Goal: Book appointment/travel/reservation

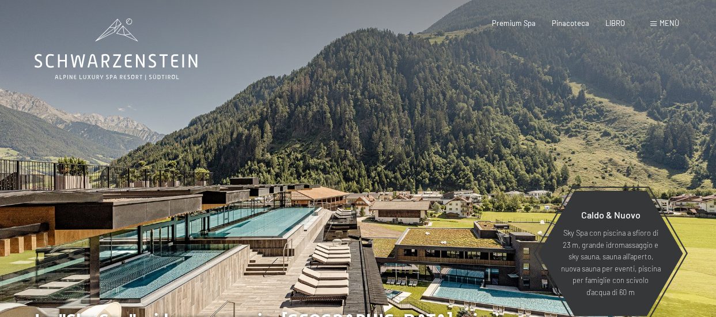
click at [670, 27] on span "Menù" at bounding box center [670, 22] width 20 height 9
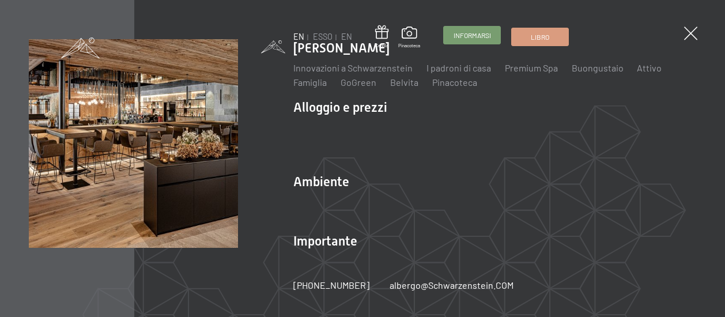
click at [472, 40] on span "Informarsi" at bounding box center [472, 36] width 37 height 10
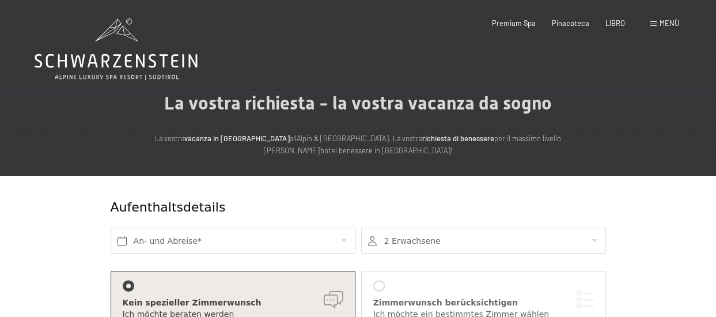
click at [159, 52] on icon at bounding box center [116, 49] width 163 height 62
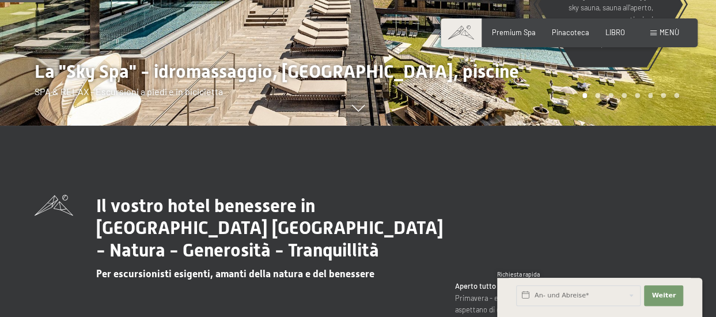
scroll to position [288, 0]
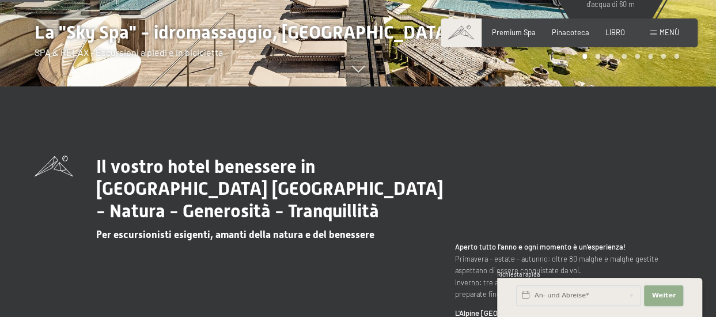
click at [670, 293] on span "Weiter" at bounding box center [664, 295] width 24 height 9
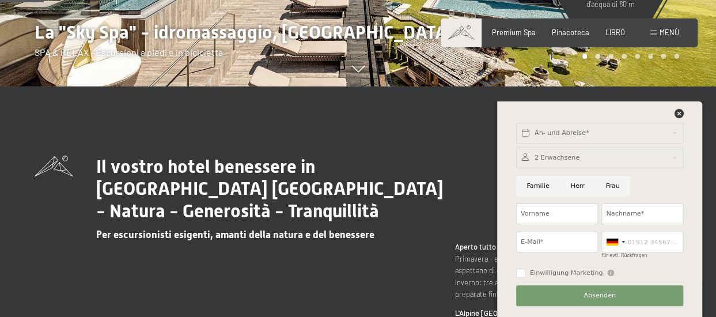
click at [545, 187] on input "Familie" at bounding box center [538, 186] width 44 height 21
radio input "true"
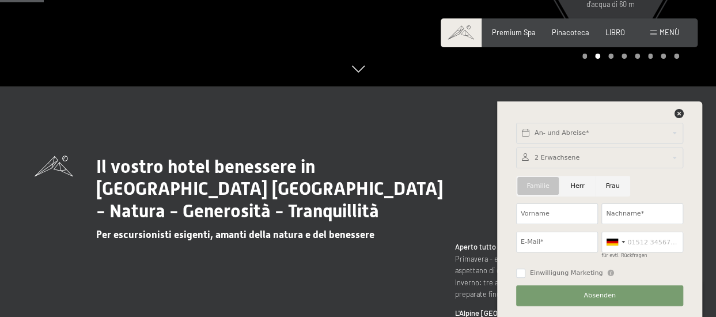
drag, startPoint x: 579, startPoint y: 182, endPoint x: 606, endPoint y: 203, distance: 34.8
click at [579, 182] on input "Herr" at bounding box center [577, 186] width 35 height 21
radio input "true"
click at [626, 245] on div at bounding box center [615, 242] width 27 height 20
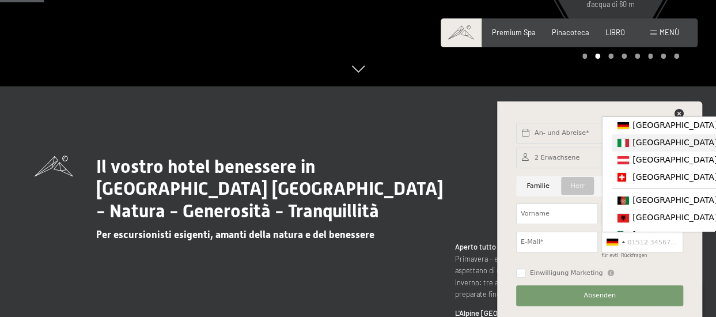
click at [652, 145] on span "Italia (Italia)" at bounding box center [722, 142] width 179 height 9
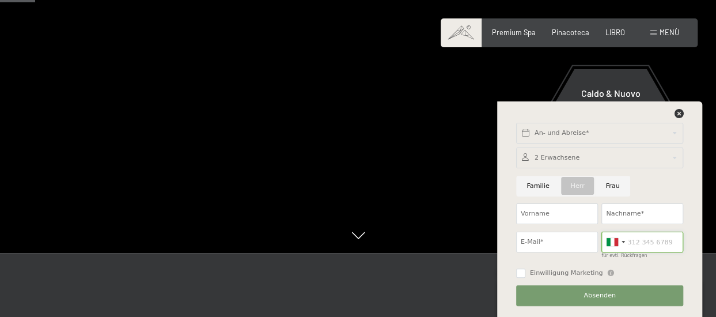
scroll to position [0, 0]
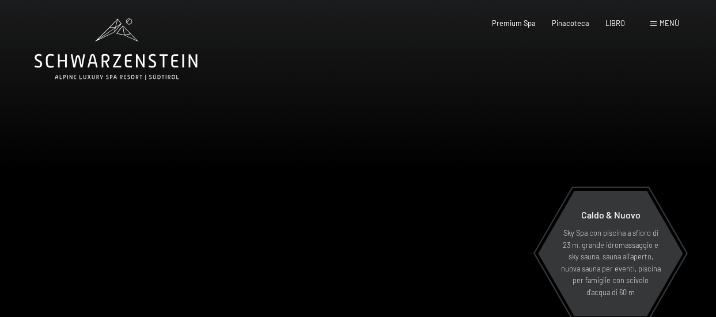
click at [150, 70] on icon at bounding box center [116, 49] width 163 height 62
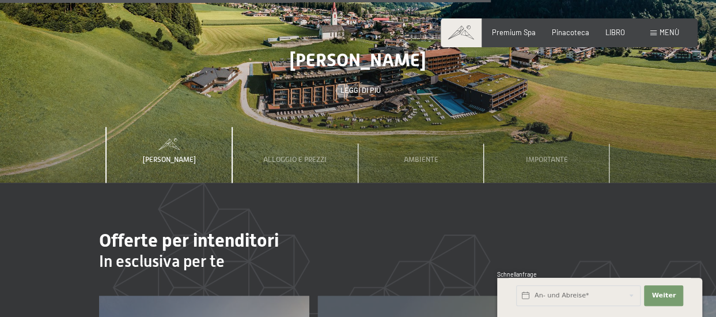
scroll to position [2997, 0]
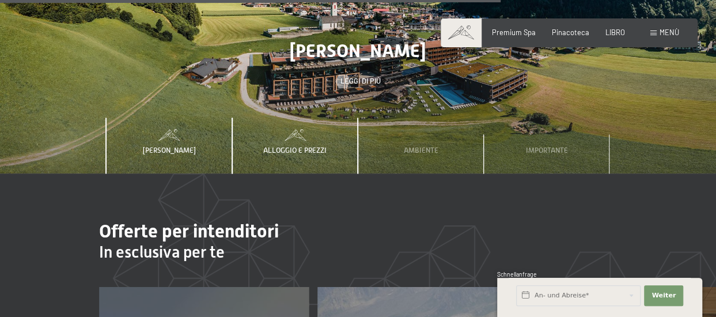
click at [287, 146] on span "Alloggio e prezzi" at bounding box center [294, 150] width 63 height 9
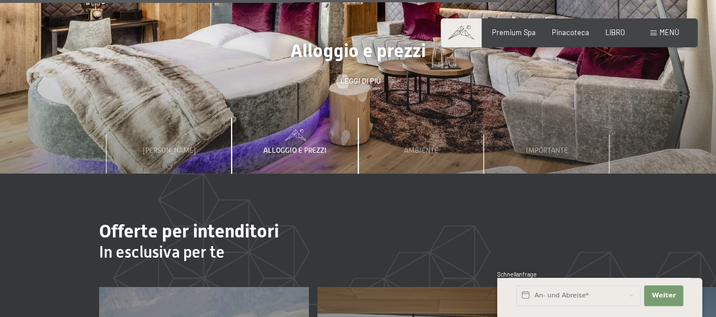
click at [303, 146] on span "Alloggio e prezzi" at bounding box center [294, 150] width 63 height 9
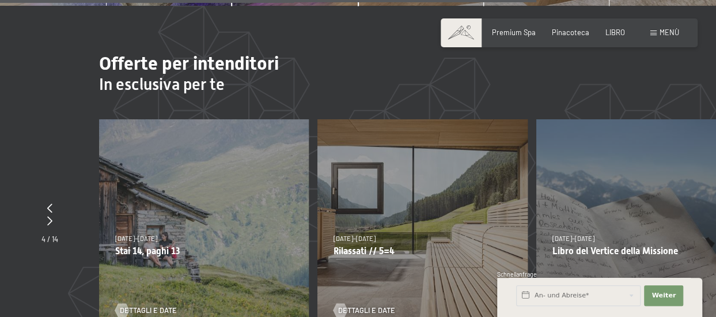
scroll to position [3227, 0]
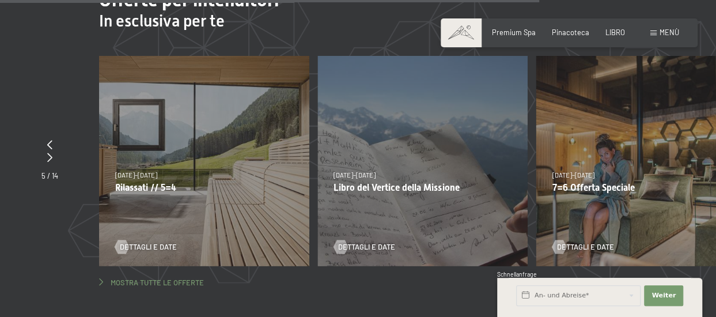
click at [179, 278] on span "Mostra tutte le offerte" at bounding box center [157, 283] width 93 height 10
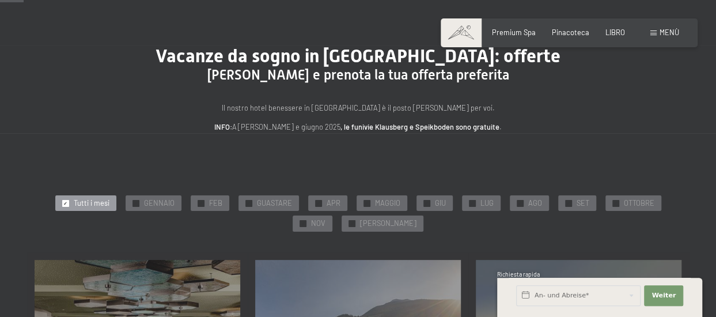
scroll to position [58, 0]
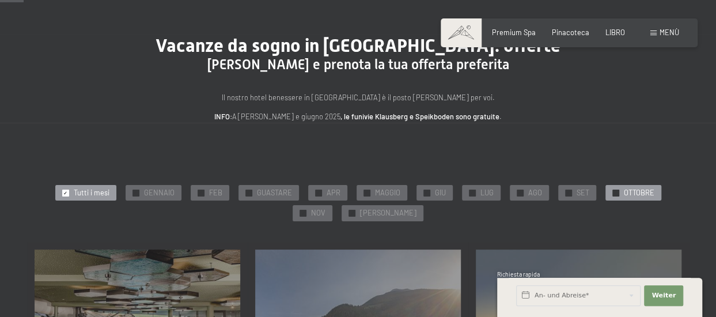
click at [628, 191] on span "OTTOBRE" at bounding box center [639, 193] width 31 height 10
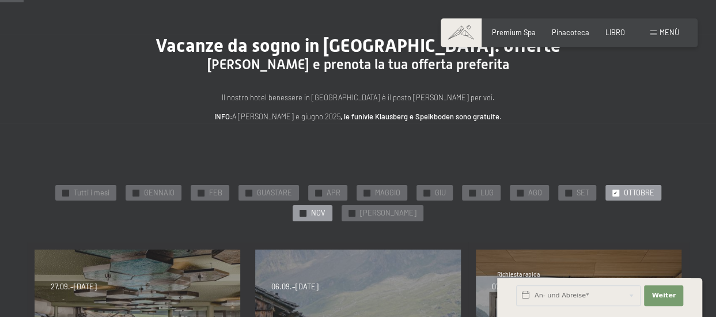
drag, startPoint x: 332, startPoint y: 210, endPoint x: 319, endPoint y: 222, distance: 17.6
click at [326, 211] on span "NOV" at bounding box center [318, 213] width 14 height 10
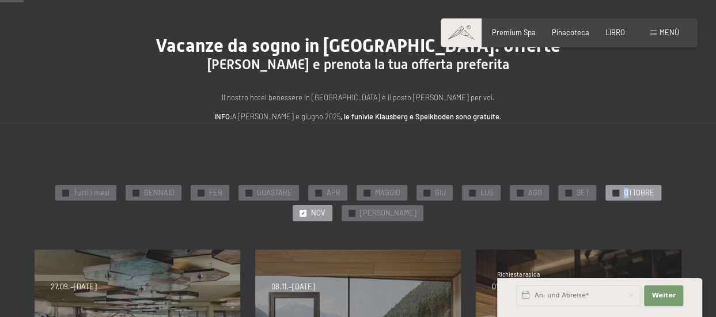
click at [624, 194] on span "OTTOBRE" at bounding box center [639, 193] width 31 height 10
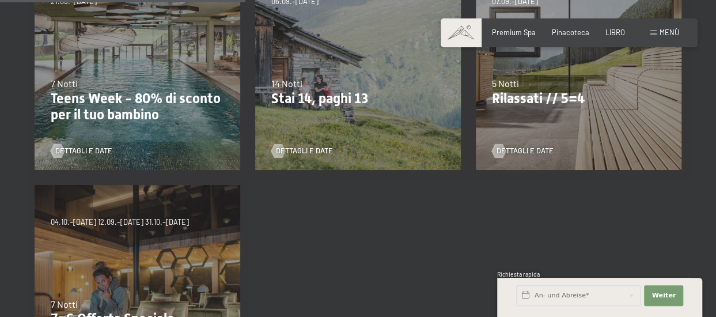
scroll to position [288, 0]
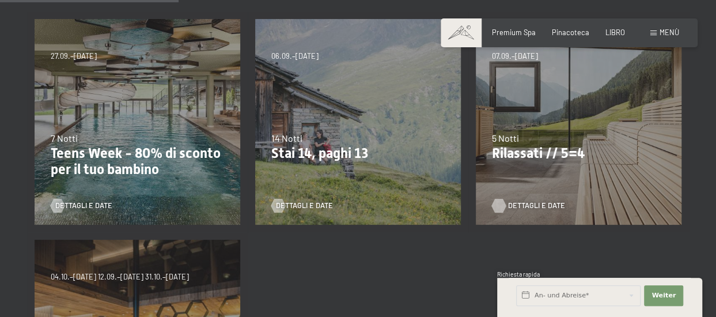
click at [520, 204] on span "Dettagli e date" at bounding box center [536, 206] width 57 height 10
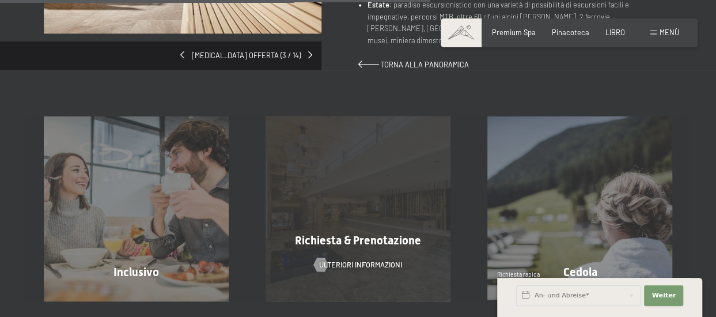
scroll to position [922, 0]
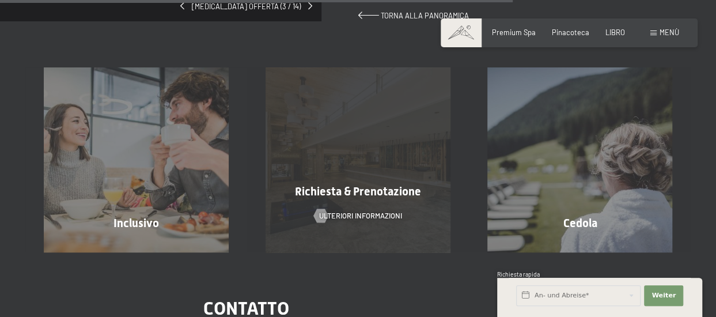
click at [360, 184] on span "Richiesta & Prenotazione" at bounding box center [358, 191] width 126 height 14
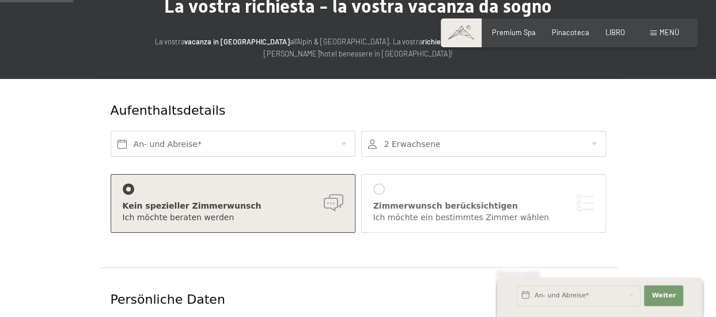
scroll to position [115, 0]
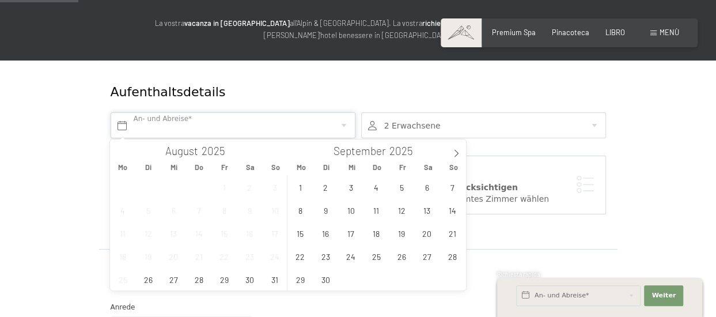
click at [220, 127] on input "text" at bounding box center [233, 125] width 245 height 26
click at [457, 152] on icon at bounding box center [457, 152] width 4 height 7
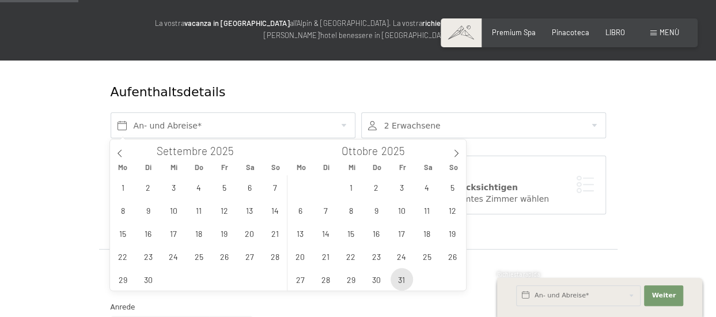
click at [406, 284] on span "31" at bounding box center [402, 279] width 22 height 22
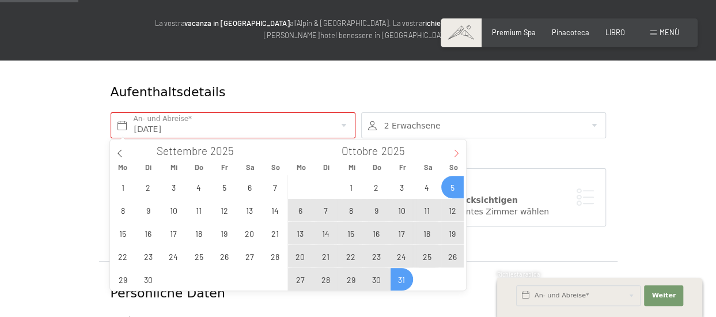
click at [456, 153] on icon at bounding box center [456, 153] width 8 height 8
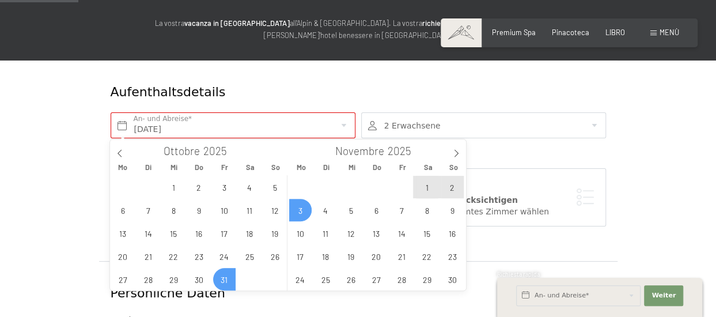
click at [304, 211] on span "3" at bounding box center [300, 210] width 22 height 22
type input "Fr. 31.10.2025 - Mo. 03.11.2025"
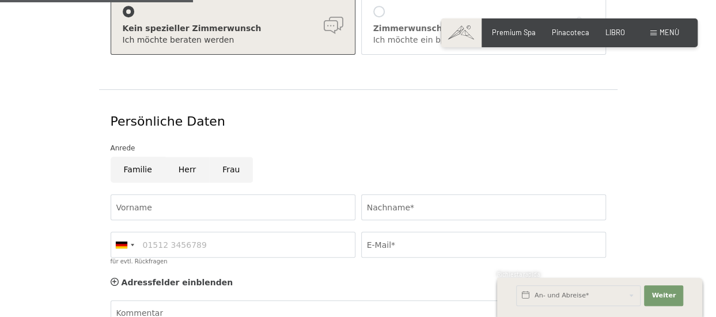
scroll to position [288, 0]
click at [281, 205] on input "Vorname" at bounding box center [233, 206] width 245 height 26
type input "Davide"
type input "Giglia"
type input "34761750"
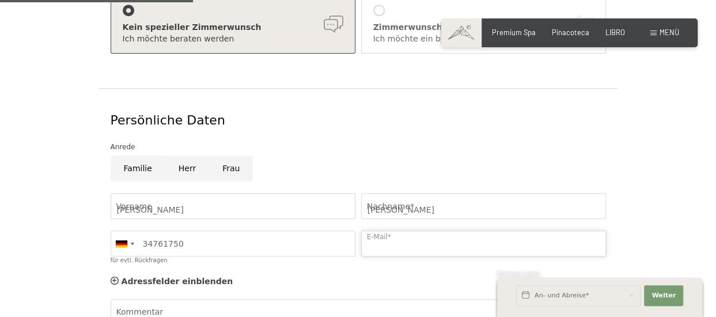
type input "DGIGLIA68@GMAIL.COM"
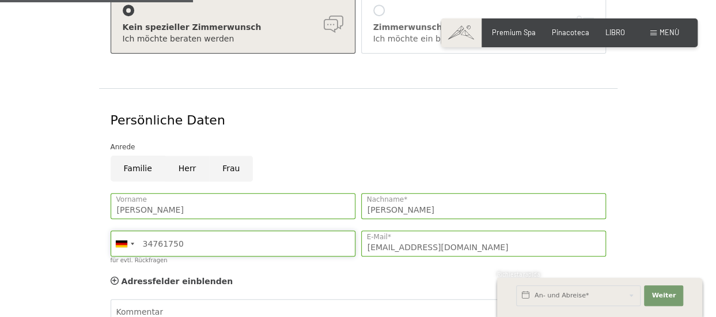
click at [245, 246] on input "34761750" at bounding box center [233, 244] width 245 height 26
type input "3476175061"
click at [128, 246] on div at bounding box center [124, 243] width 27 height 25
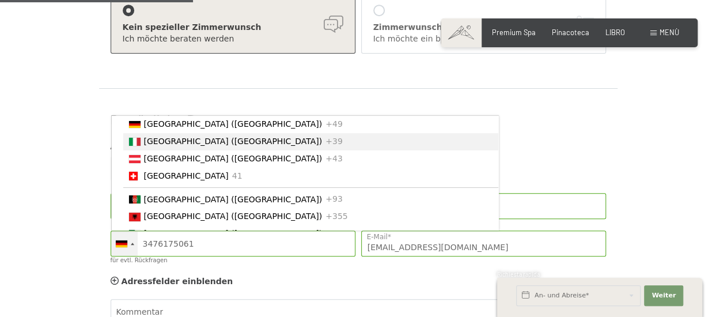
click at [167, 146] on span "Italia (Italia)" at bounding box center [233, 141] width 179 height 9
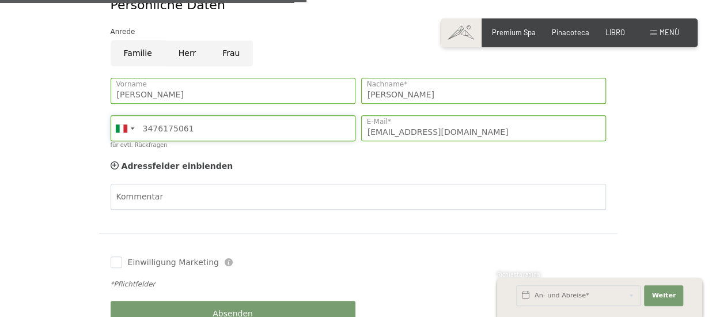
scroll to position [576, 0]
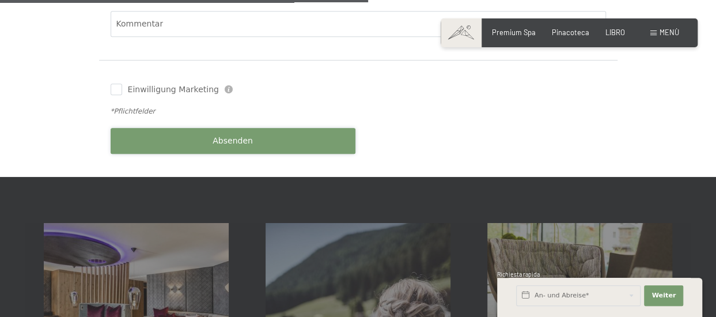
click at [258, 142] on button "Absenden" at bounding box center [233, 141] width 245 height 26
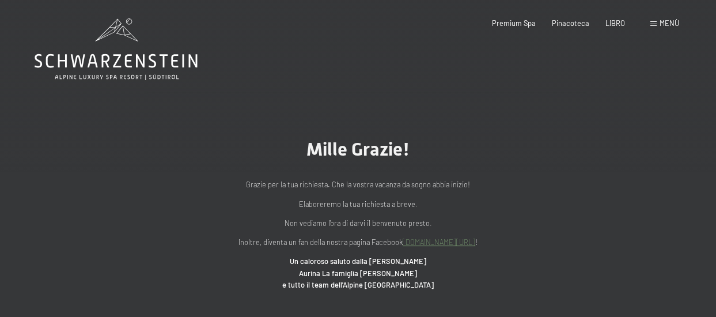
click at [459, 244] on link "[DOMAIN_NAME][URL]" at bounding box center [439, 241] width 73 height 9
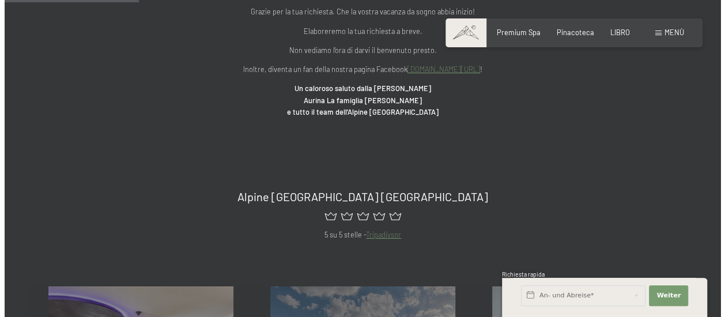
scroll to position [58, 0]
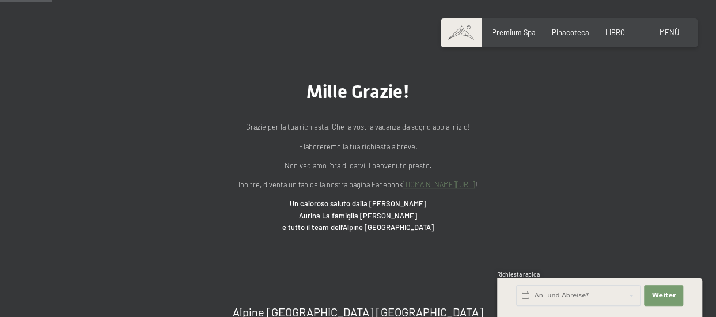
click at [655, 33] on span at bounding box center [654, 33] width 6 height 5
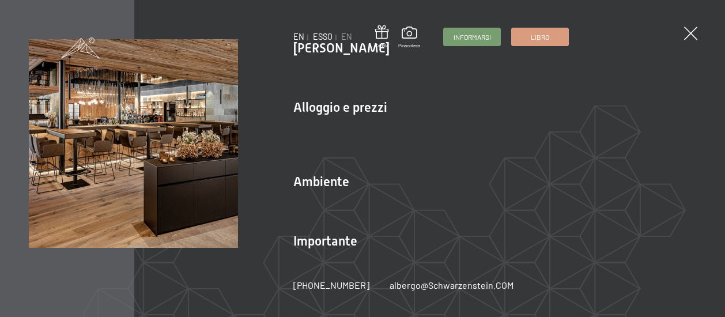
click at [319, 39] on link "ESSO" at bounding box center [323, 37] width 20 height 10
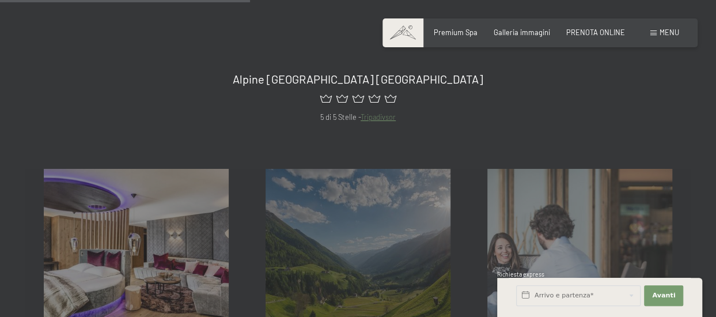
scroll to position [403, 0]
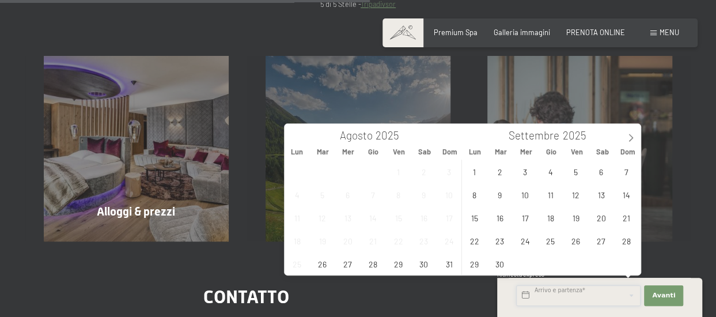
click at [559, 292] on input "text" at bounding box center [578, 295] width 124 height 21
click at [628, 140] on icon at bounding box center [631, 138] width 8 height 8
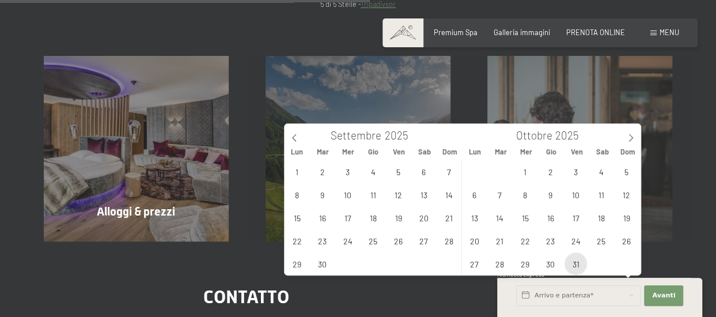
click at [577, 265] on span "31" at bounding box center [576, 263] width 22 height 22
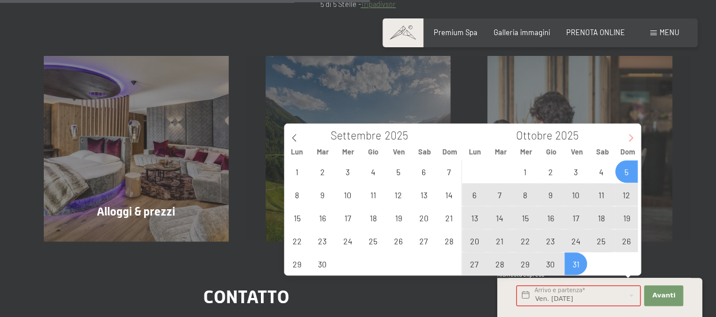
click at [630, 141] on icon at bounding box center [631, 138] width 8 height 8
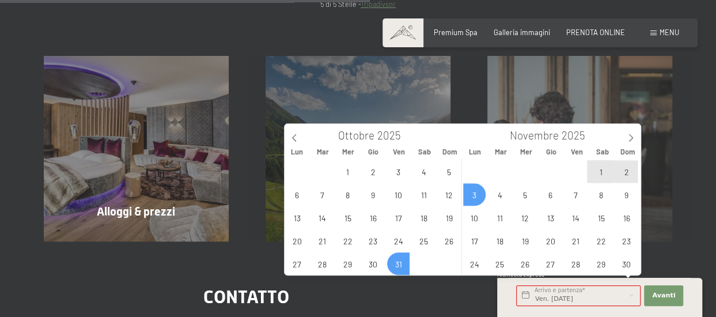
click at [478, 196] on span "3" at bounding box center [474, 194] width 22 height 22
type input "Ven. [DATE] - Lun. [DATE]"
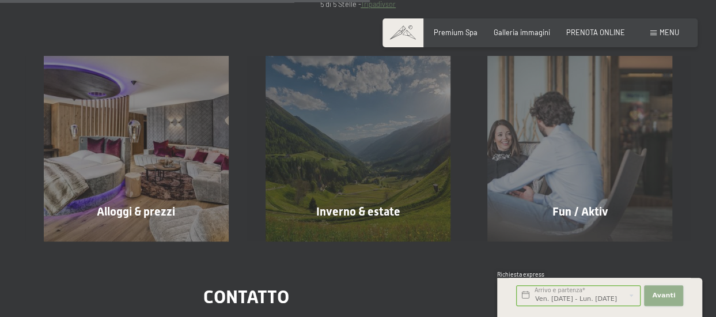
scroll to position [0, 0]
click at [659, 297] on span "Avanti" at bounding box center [663, 295] width 23 height 9
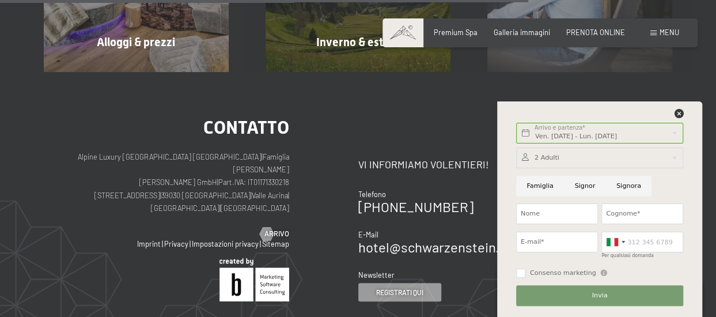
scroll to position [576, 0]
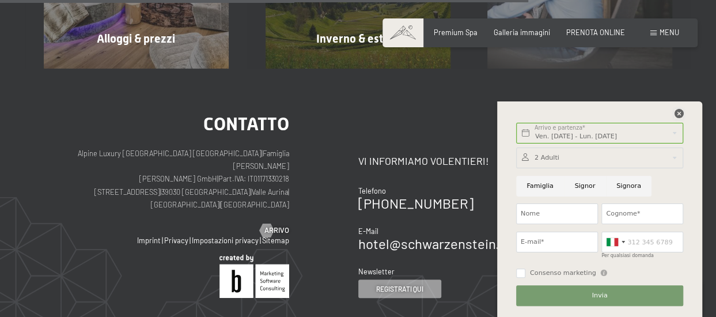
click at [680, 114] on icon at bounding box center [678, 113] width 9 height 9
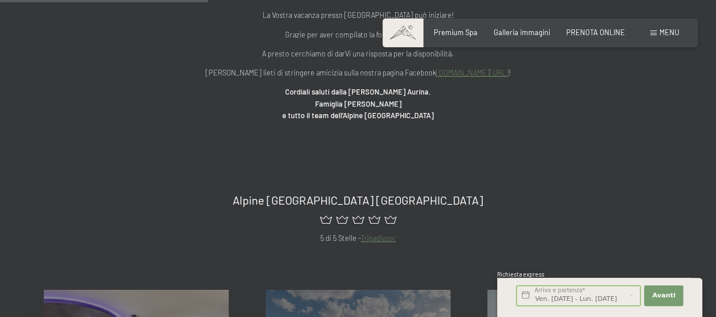
scroll to position [0, 0]
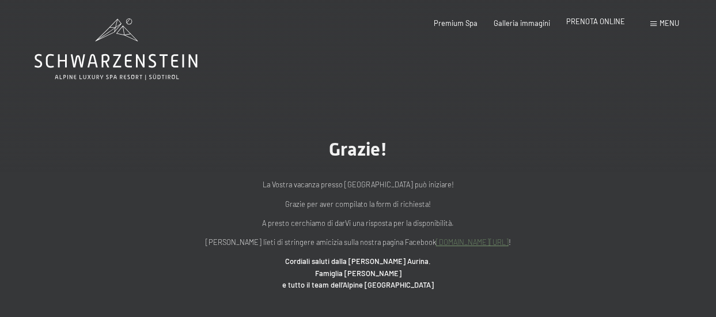
click at [601, 22] on span "PRENOTA ONLINE" at bounding box center [596, 21] width 59 height 9
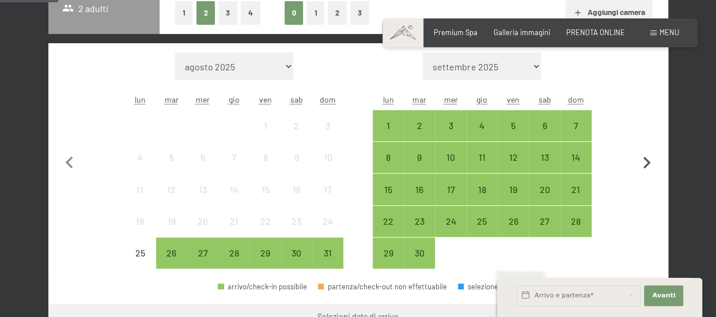
scroll to position [288, 0]
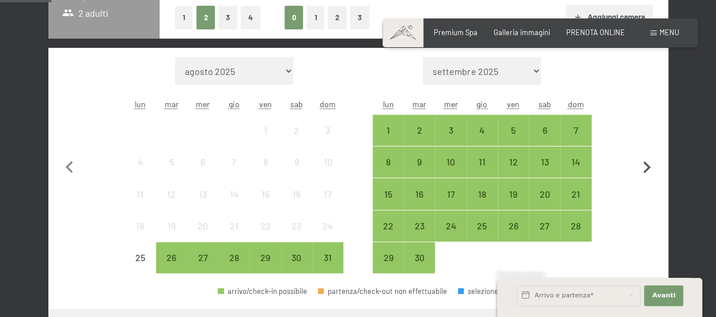
click at [650, 163] on icon "button" at bounding box center [647, 168] width 24 height 24
select select "[DATE]"
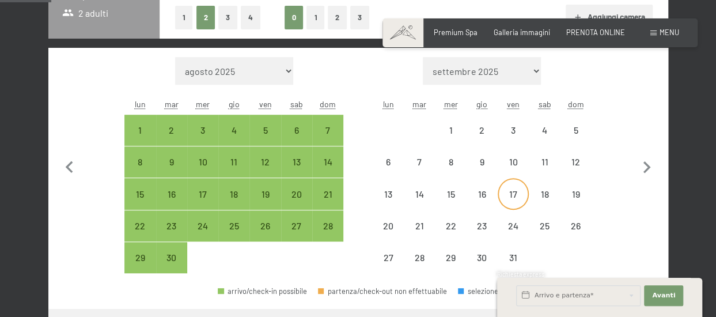
select select "[DATE]"
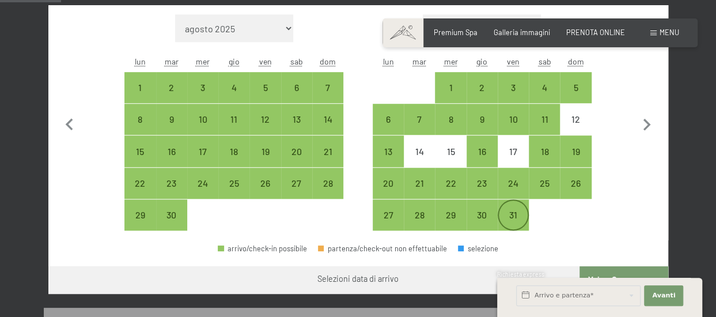
scroll to position [346, 0]
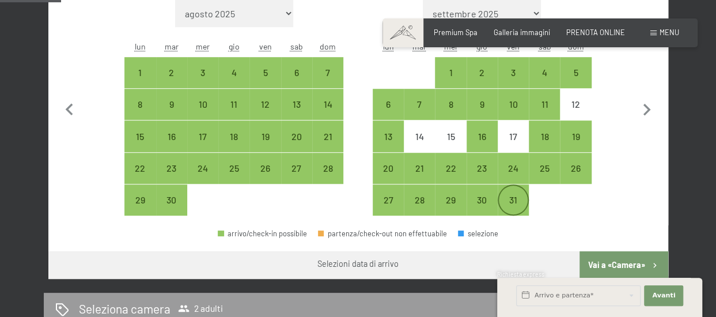
click at [516, 203] on div "31" at bounding box center [513, 209] width 29 height 29
select select "[DATE]"
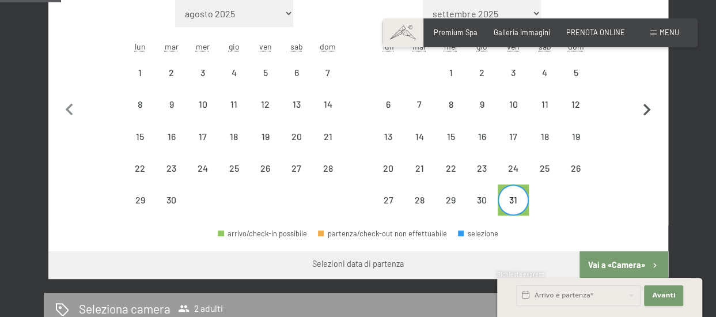
click at [649, 110] on icon "button" at bounding box center [647, 110] width 7 height 12
select select "[DATE]"
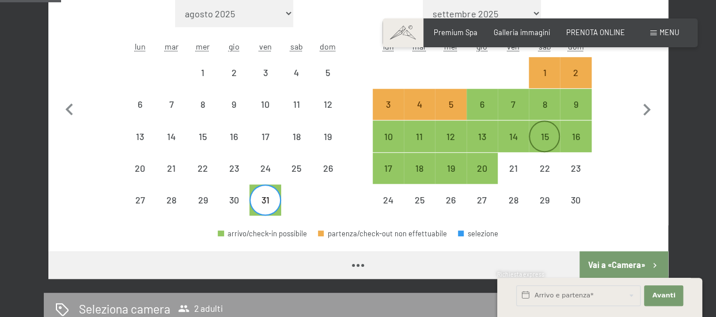
select select "[DATE]"
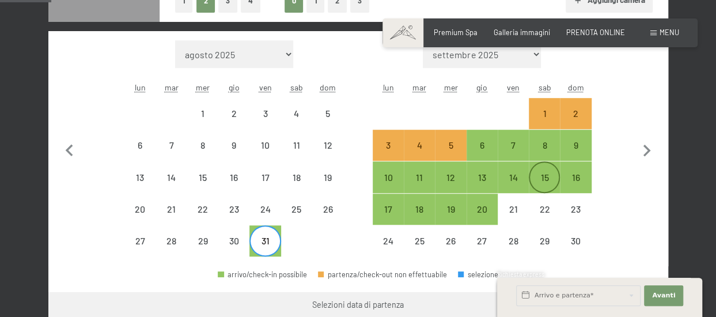
scroll to position [288, 0]
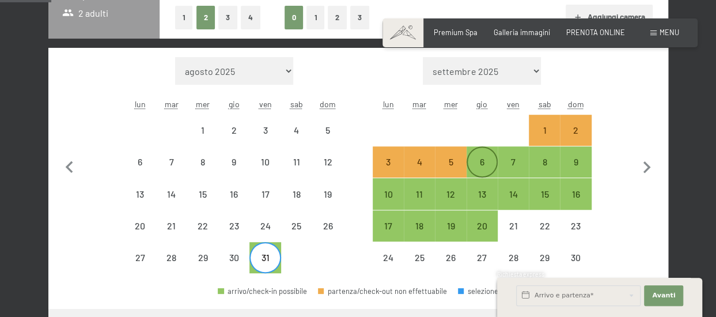
click at [479, 161] on div "6" at bounding box center [482, 171] width 29 height 29
select select "2025-10-01"
select select "2025-11-01"
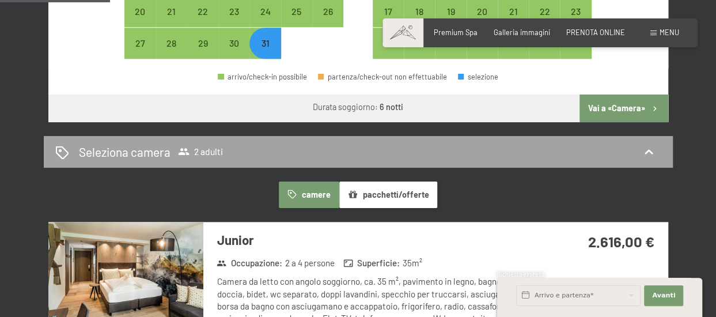
scroll to position [519, 0]
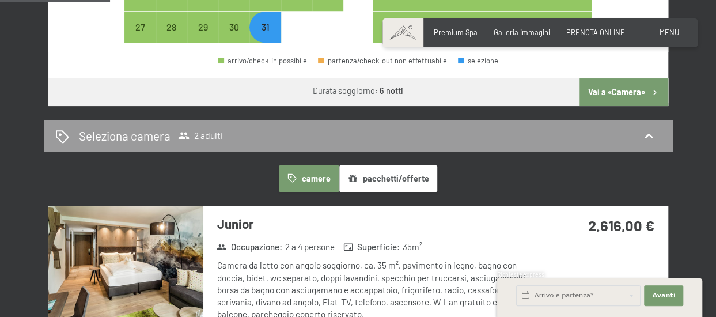
click at [618, 91] on button "Vai a «Camera»" at bounding box center [624, 92] width 88 height 28
select select "2025-10-01"
select select "2025-11-01"
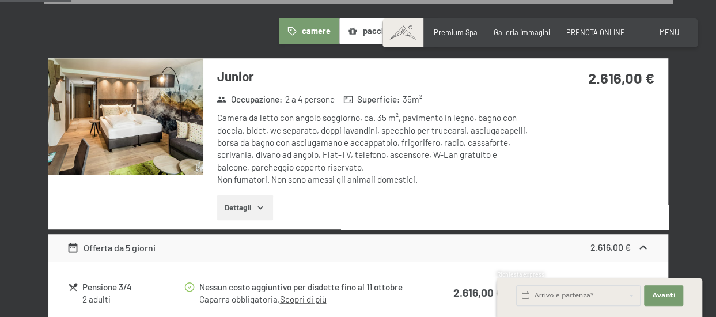
scroll to position [285, 0]
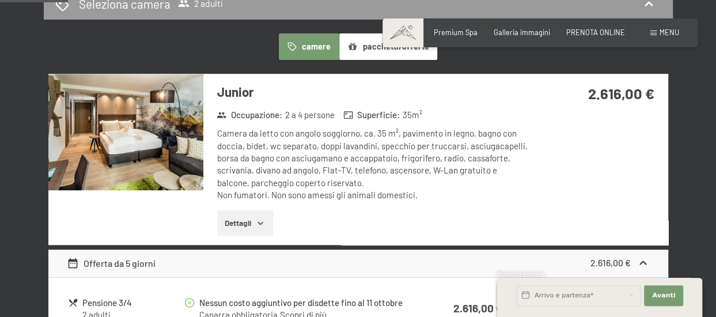
click at [264, 220] on icon "button" at bounding box center [260, 222] width 9 height 9
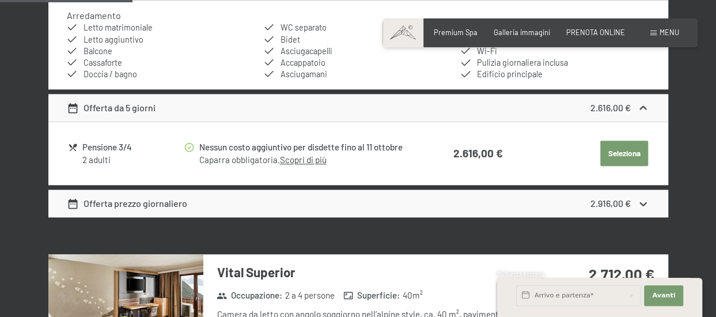
scroll to position [573, 0]
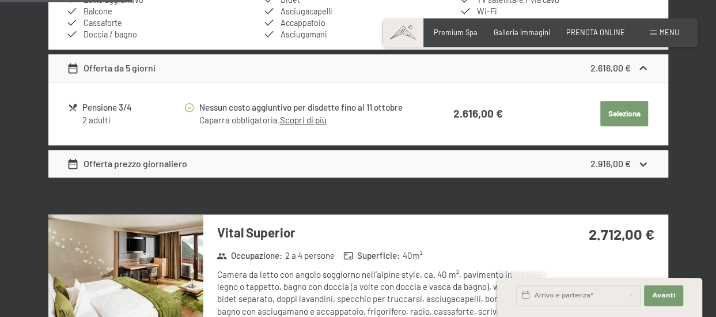
click at [629, 112] on button "Seleziona" at bounding box center [625, 113] width 48 height 25
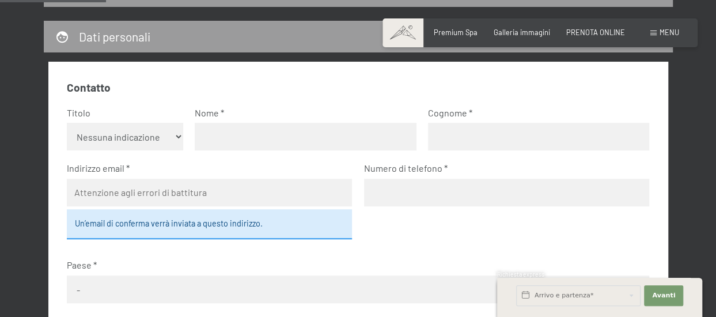
scroll to position [169, 0]
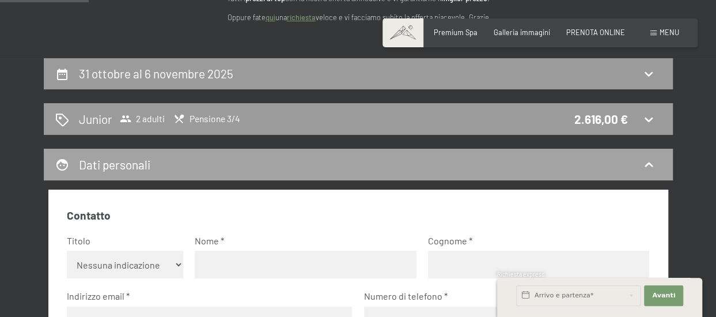
click at [224, 117] on span "Pensione 3/4" at bounding box center [206, 119] width 67 height 12
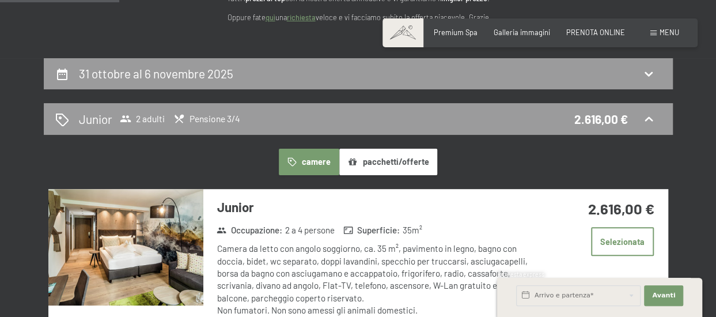
scroll to position [227, 0]
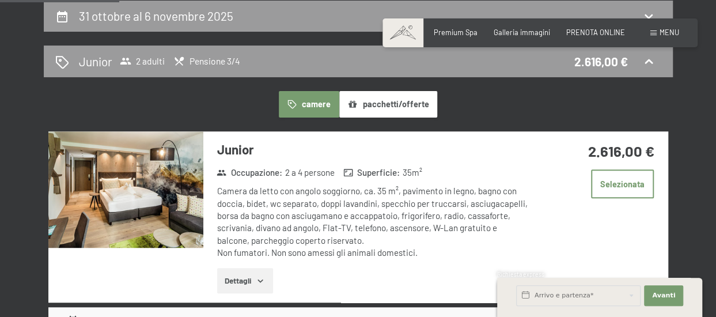
click at [259, 280] on icon "button" at bounding box center [260, 280] width 9 height 9
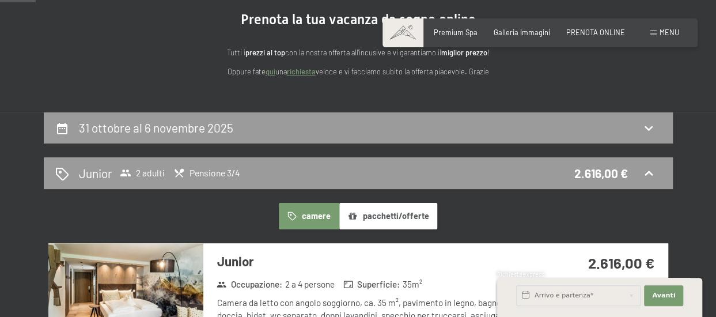
scroll to position [231, 0]
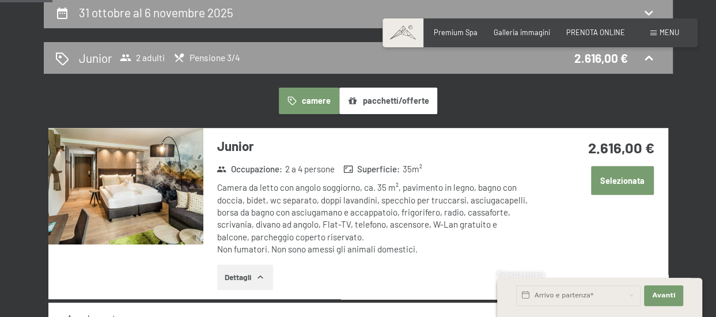
click at [630, 182] on button "Selezionata" at bounding box center [622, 180] width 63 height 29
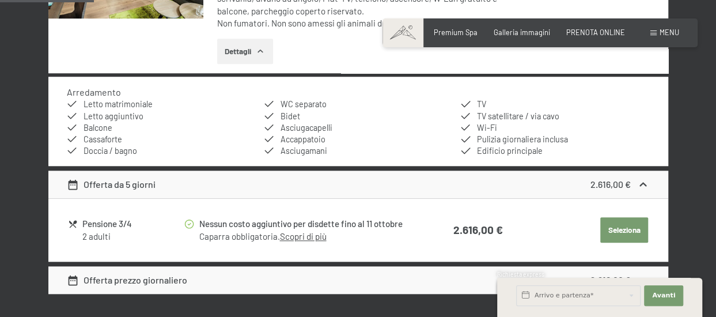
scroll to position [519, 0]
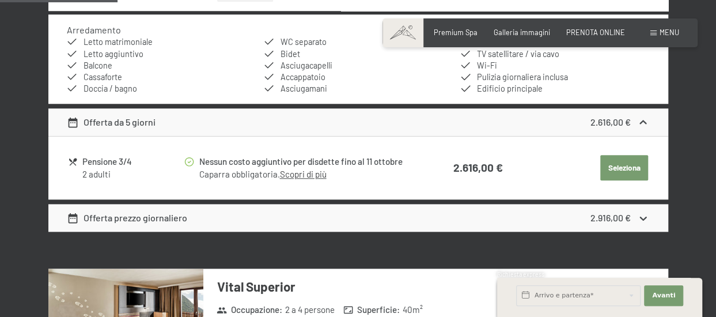
click at [621, 167] on button "Seleziona" at bounding box center [625, 167] width 48 height 25
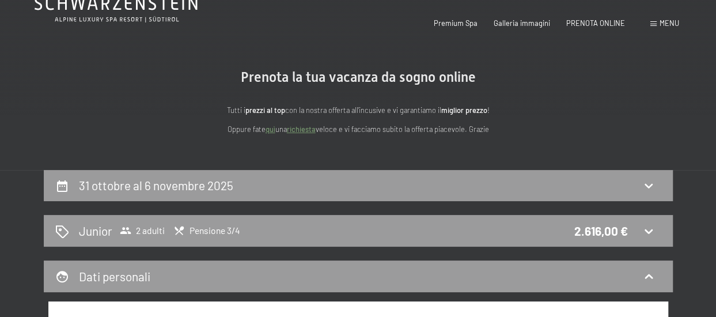
scroll to position [0, 0]
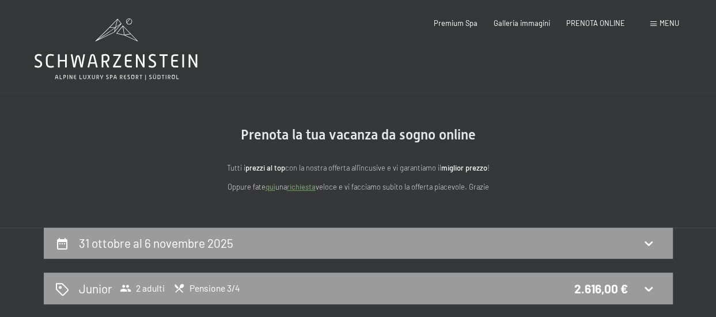
click at [158, 241] on h2 "31 ottobre al 6 novembre 2025" at bounding box center [156, 243] width 154 height 14
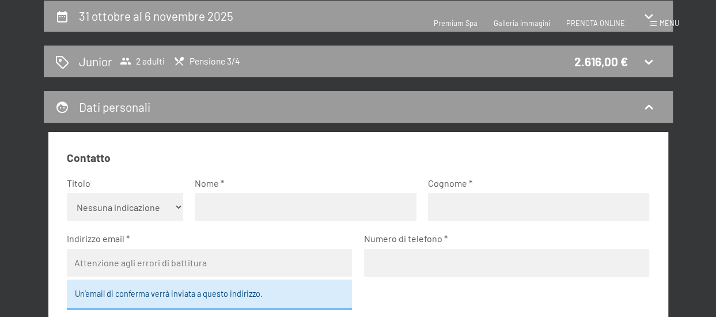
select select "[DATE]"
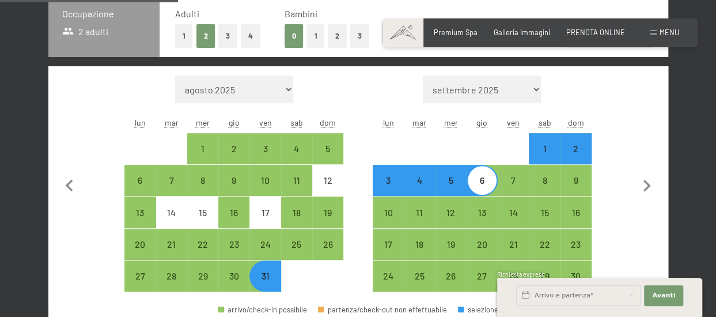
scroll to position [285, 0]
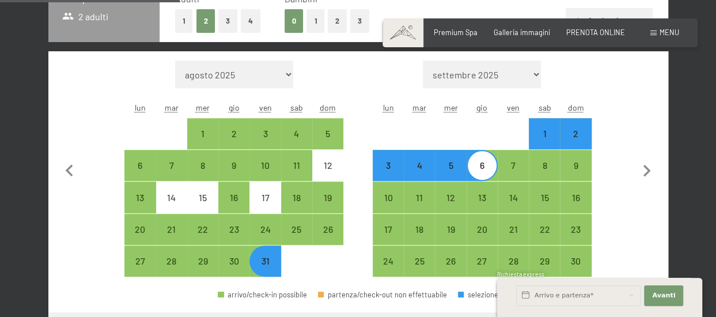
click at [272, 264] on div "31" at bounding box center [265, 270] width 29 height 29
select select "[DATE]"
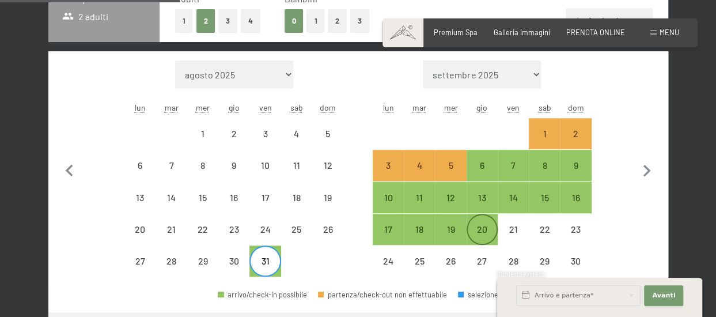
click at [476, 229] on div "20" at bounding box center [482, 239] width 29 height 29
select select "[DATE]"
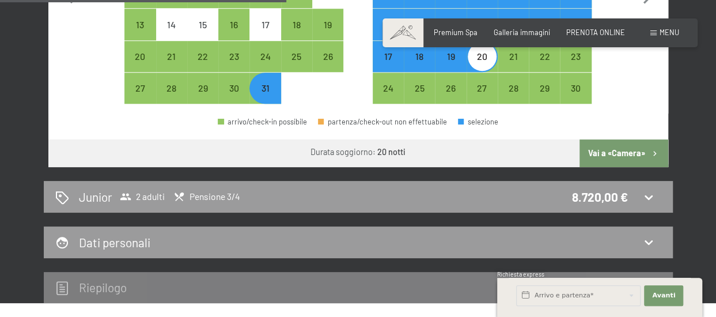
scroll to position [400, 0]
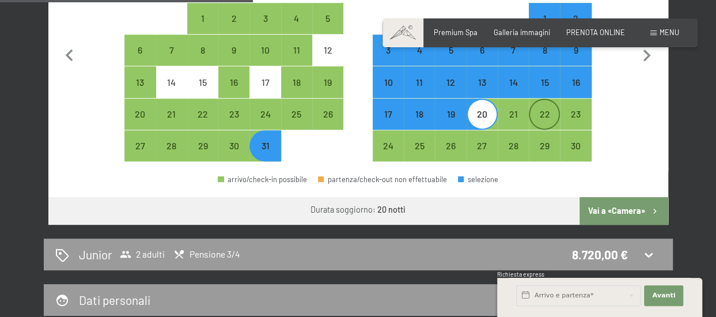
click at [547, 115] on div "22" at bounding box center [544, 123] width 29 height 29
select select "[DATE]"
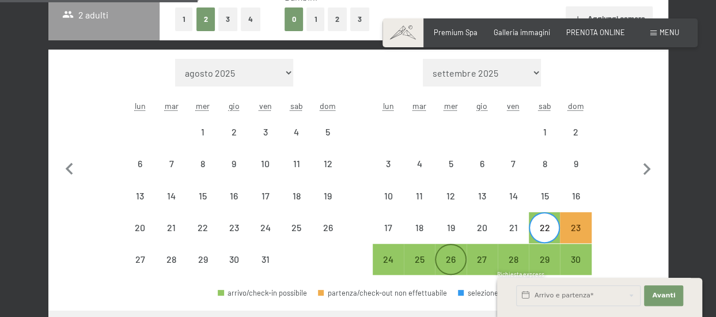
scroll to position [285, 0]
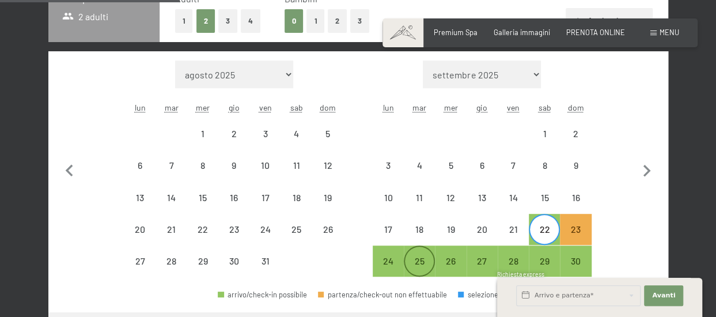
click at [425, 265] on div "25" at bounding box center [419, 270] width 29 height 29
select select "[DATE]"
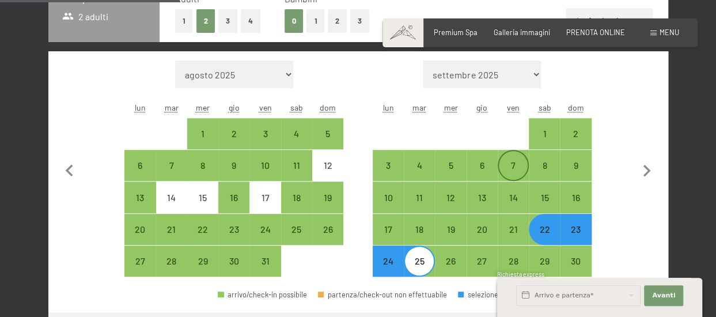
click at [518, 163] on div "7" at bounding box center [513, 175] width 29 height 29
select select "[DATE]"
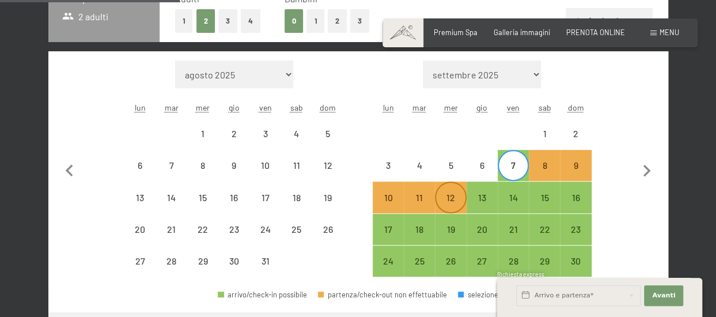
click at [446, 198] on div "12" at bounding box center [450, 207] width 29 height 29
select select "[DATE]"
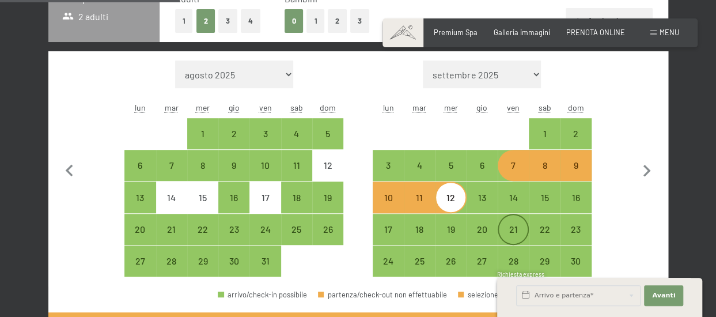
click at [505, 225] on div "21" at bounding box center [513, 239] width 29 height 29
select select "[DATE]"
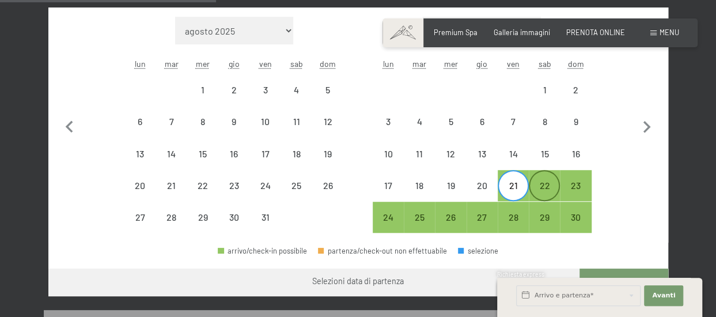
scroll to position [342, 0]
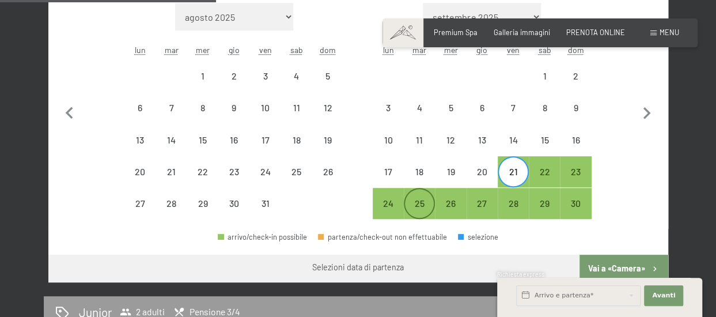
click at [417, 201] on div "25" at bounding box center [419, 213] width 29 height 29
select select "[DATE]"
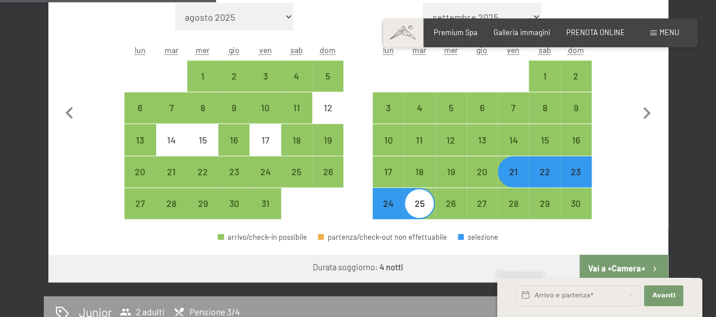
click at [388, 210] on div "24" at bounding box center [388, 213] width 29 height 29
select select "[DATE]"
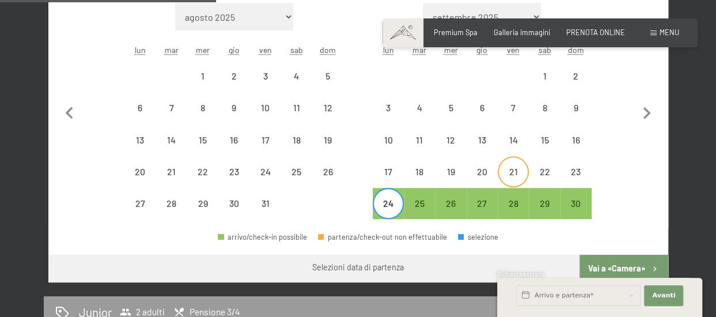
click at [513, 168] on div "21" at bounding box center [513, 181] width 29 height 29
select select "[DATE]"
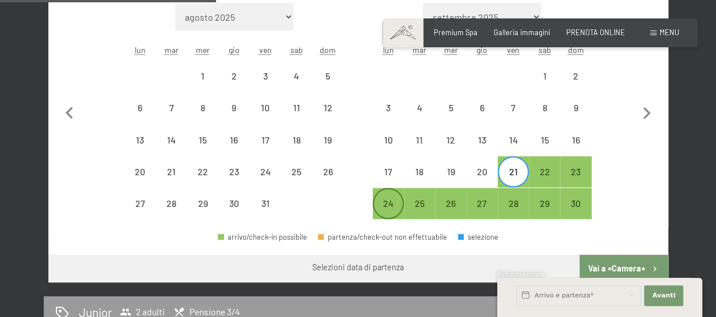
click at [384, 201] on div "24" at bounding box center [388, 213] width 29 height 29
select select "[DATE]"
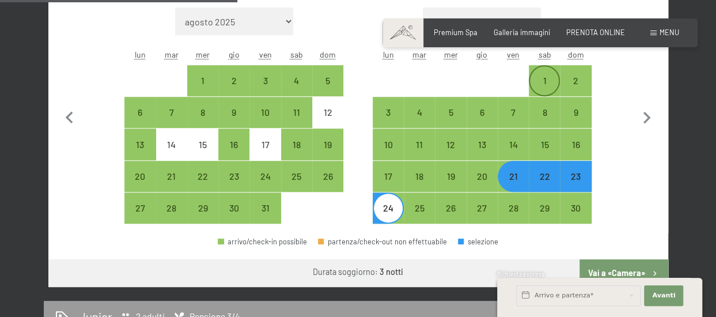
scroll to position [285, 0]
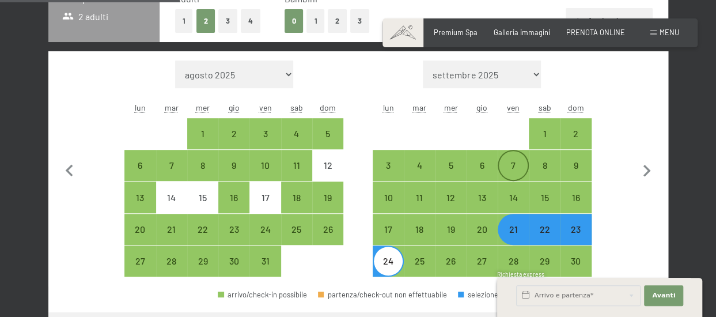
click at [520, 163] on div "7" at bounding box center [513, 175] width 29 height 29
select select "[DATE]"
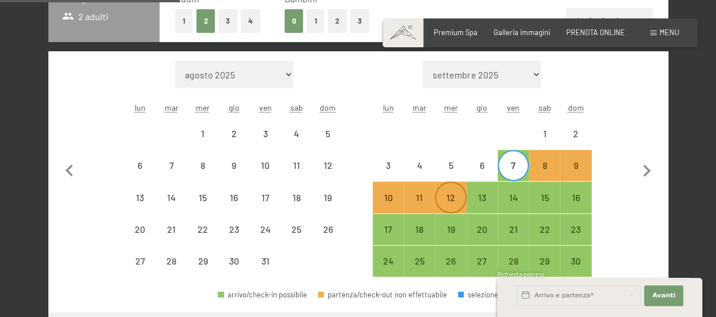
click at [454, 193] on div "12" at bounding box center [450, 207] width 29 height 29
select select "[DATE]"
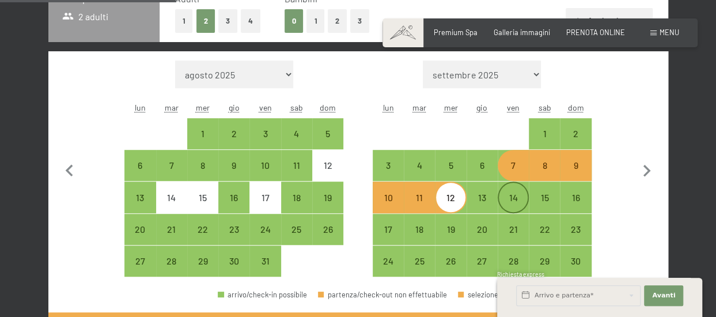
click at [519, 190] on div "14" at bounding box center [513, 197] width 29 height 29
select select "[DATE]"
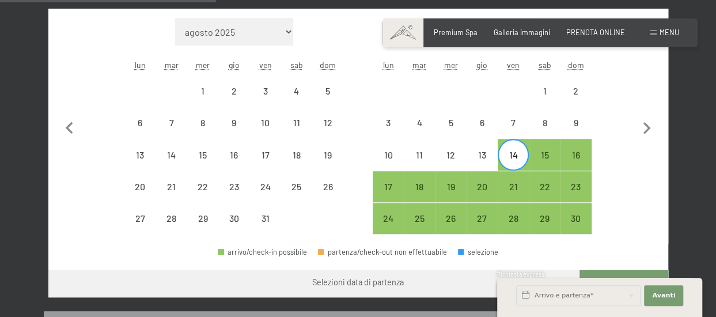
scroll to position [342, 0]
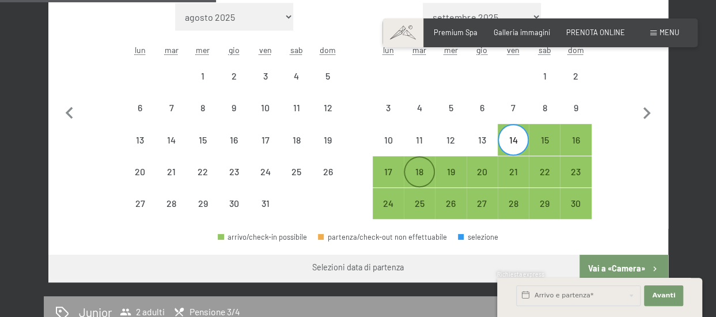
click at [420, 169] on div "18" at bounding box center [419, 181] width 29 height 29
select select "[DATE]"
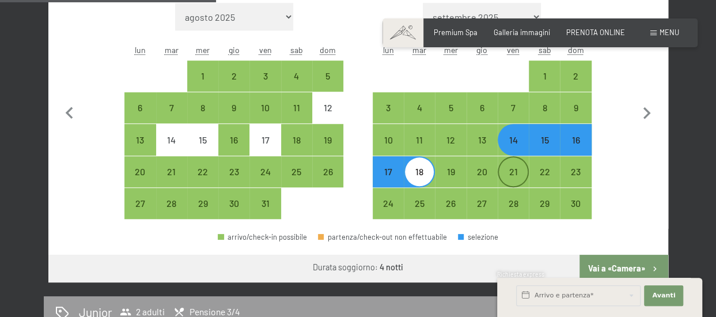
click at [516, 169] on div "21" at bounding box center [513, 181] width 29 height 29
select select "[DATE]"
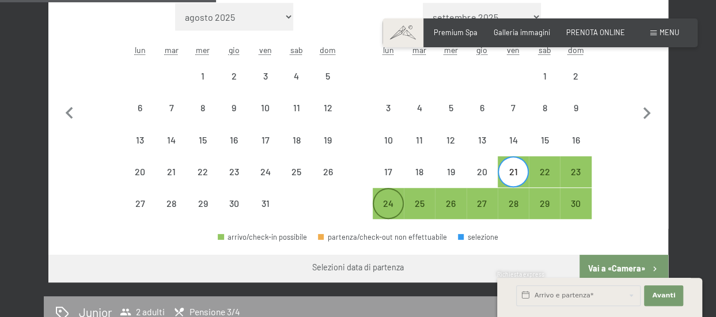
click at [383, 205] on div "24" at bounding box center [388, 213] width 29 height 29
select select "[DATE]"
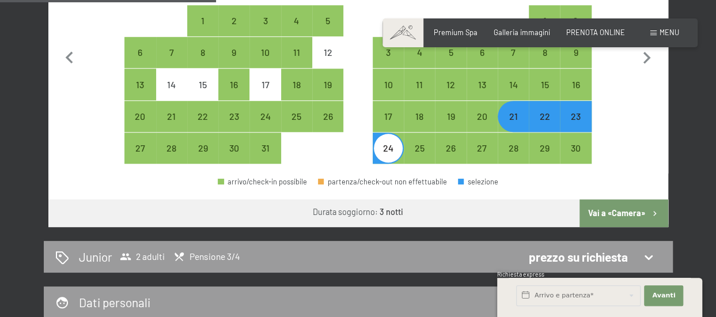
scroll to position [458, 0]
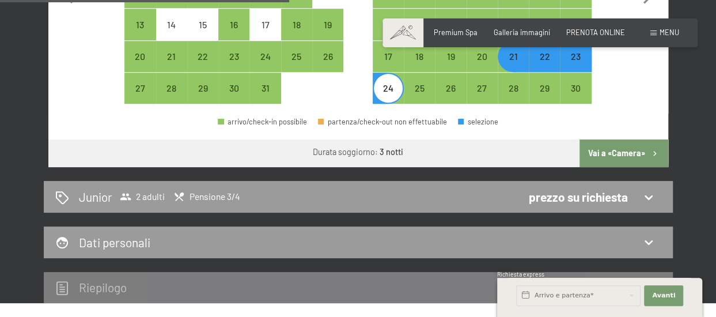
click at [629, 149] on button "Vai a «Camera»" at bounding box center [624, 153] width 88 height 28
select select "[DATE]"
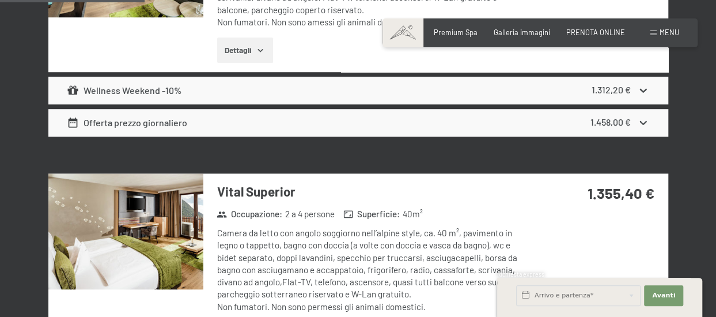
scroll to position [227, 0]
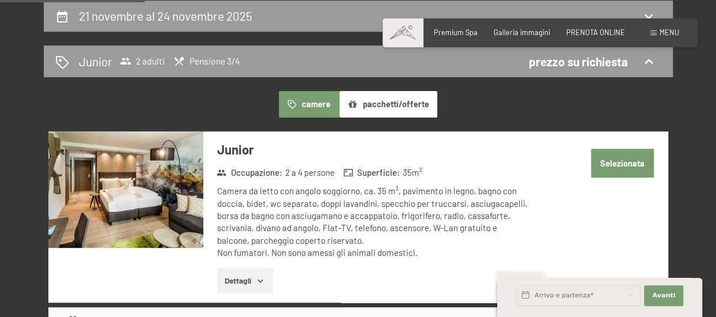
click at [601, 169] on button "Selezionata" at bounding box center [622, 163] width 63 height 29
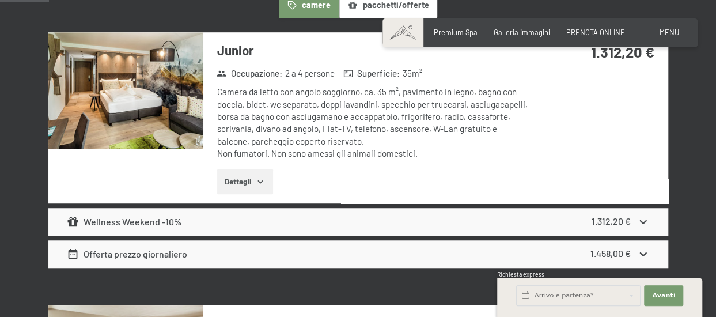
scroll to position [342, 0]
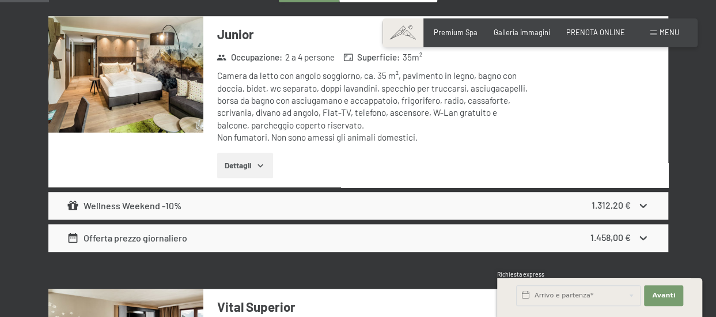
click at [644, 205] on icon at bounding box center [643, 205] width 12 height 12
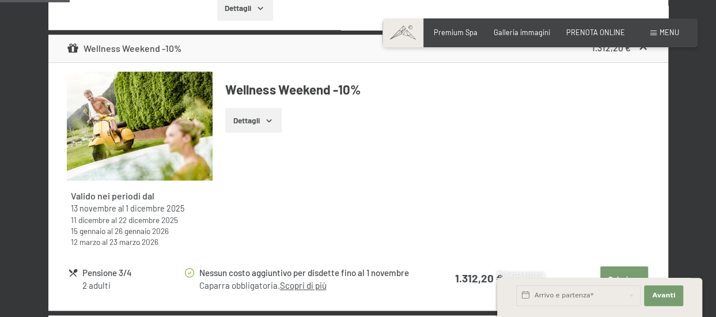
scroll to position [515, 0]
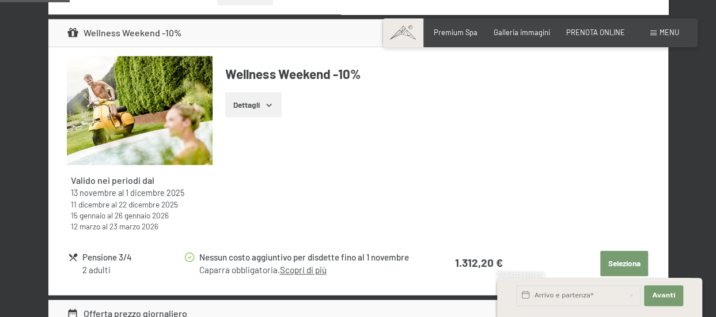
click at [268, 104] on icon "button" at bounding box center [268, 104] width 5 height 3
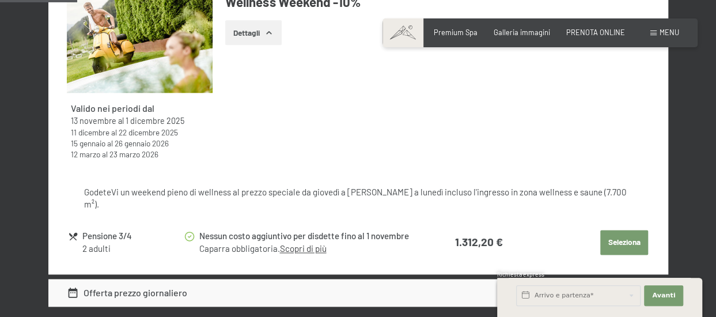
scroll to position [573, 0]
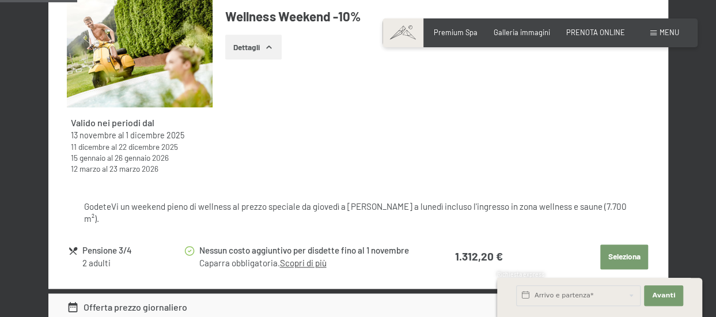
click at [629, 256] on button "Seleziona" at bounding box center [625, 256] width 48 height 25
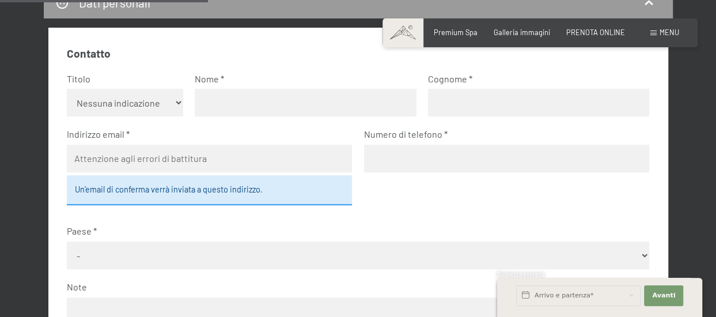
scroll to position [400, 0]
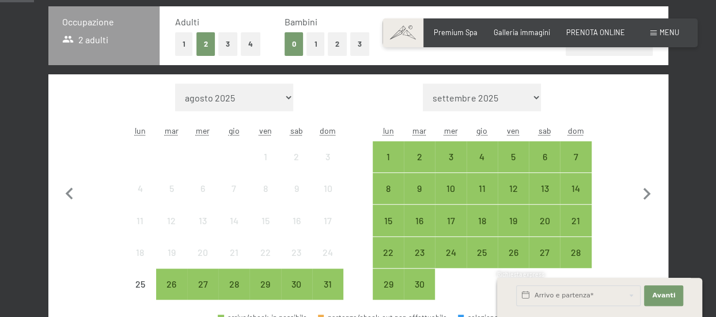
scroll to position [288, 0]
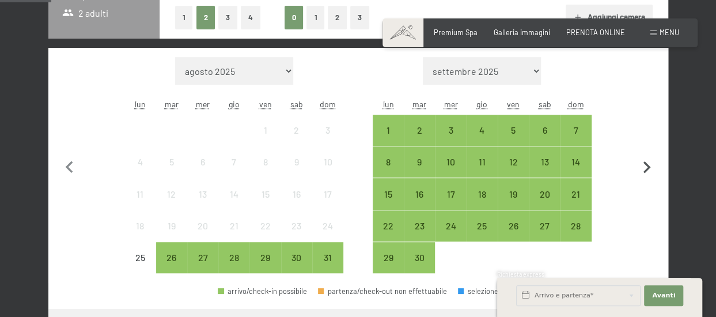
click at [647, 167] on icon "button" at bounding box center [647, 167] width 7 height 12
select select "[DATE]"
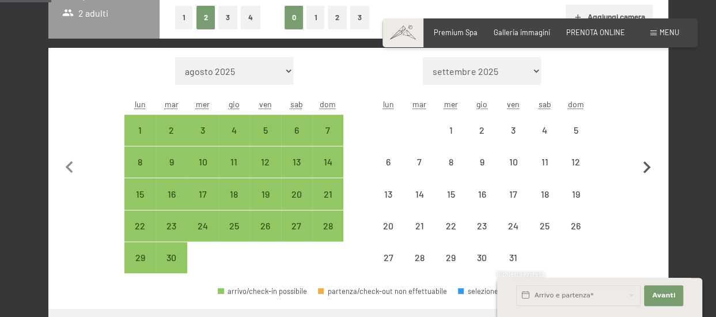
select select "[DATE]"
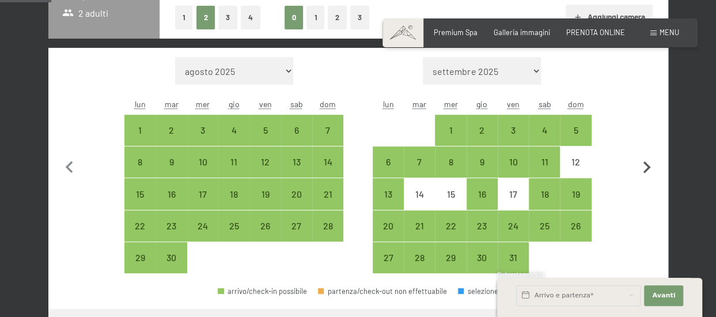
click at [644, 165] on icon "button" at bounding box center [647, 168] width 24 height 24
select select "[DATE]"
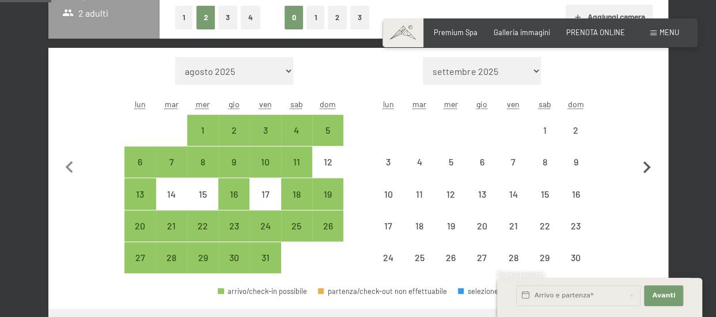
select select "[DATE]"
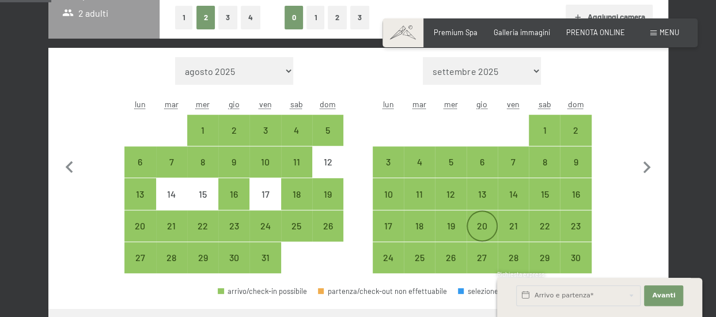
click at [479, 222] on div "20" at bounding box center [482, 235] width 29 height 29
select select "[DATE]"
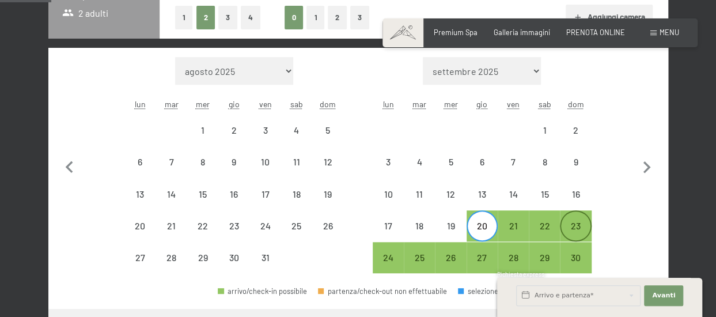
click at [580, 228] on div "23" at bounding box center [575, 235] width 29 height 29
select select "[DATE]"
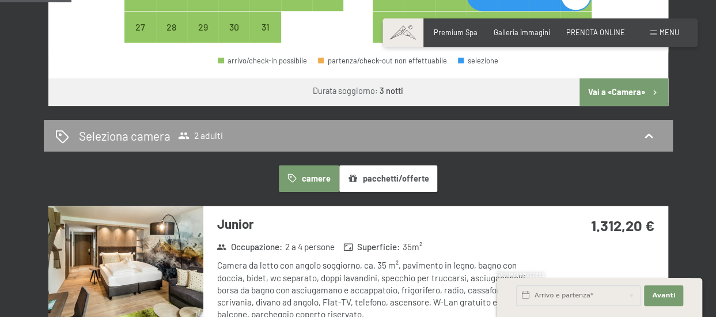
scroll to position [346, 0]
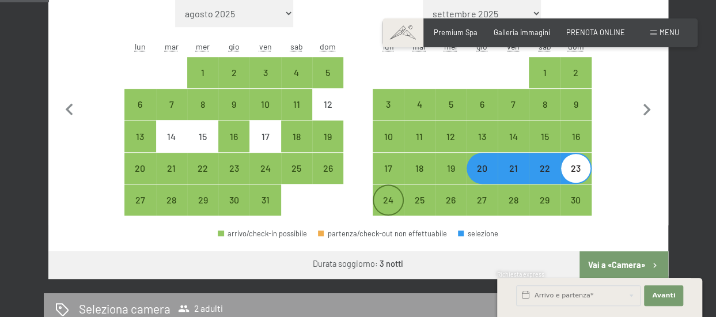
drag, startPoint x: 389, startPoint y: 198, endPoint x: 397, endPoint y: 199, distance: 7.6
click at [389, 198] on div "24" at bounding box center [388, 209] width 29 height 29
select select "[DATE]"
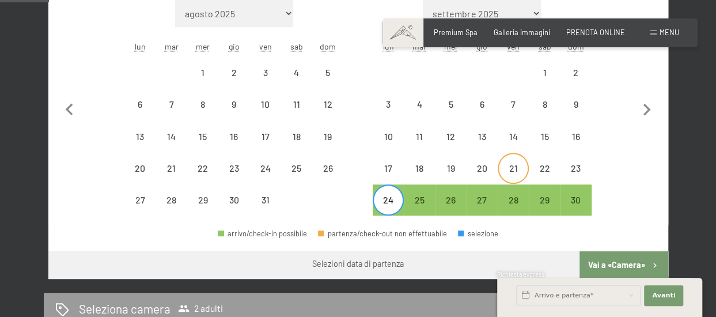
click at [513, 167] on div "21" at bounding box center [513, 178] width 29 height 29
select select "[DATE]"
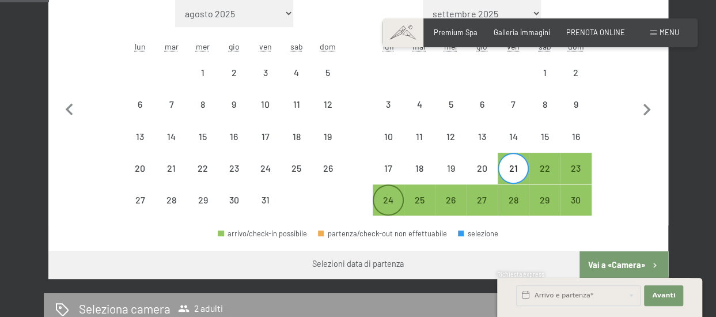
click at [391, 199] on div "24" at bounding box center [388, 209] width 29 height 29
select select "[DATE]"
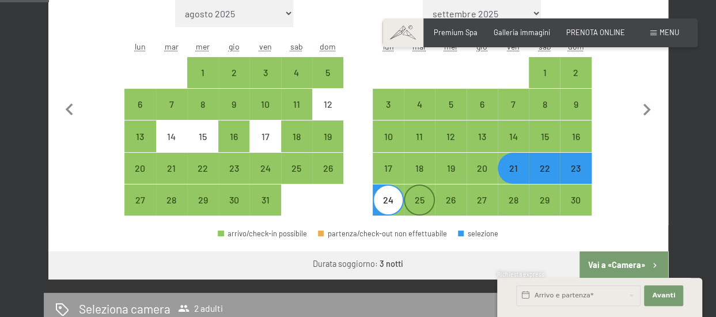
drag, startPoint x: 393, startPoint y: 202, endPoint x: 420, endPoint y: 203, distance: 27.1
click at [394, 203] on div "24" at bounding box center [388, 209] width 29 height 29
select select "[DATE]"
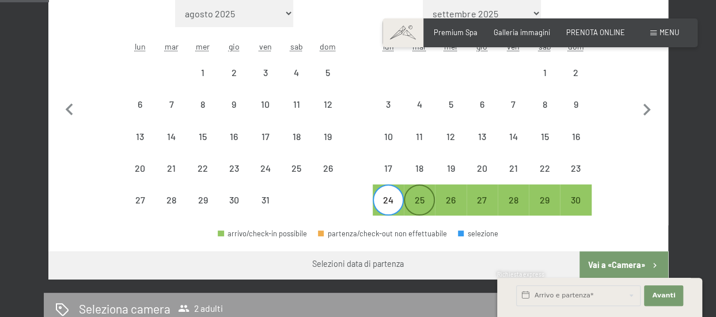
click at [418, 201] on div "25" at bounding box center [419, 209] width 29 height 29
select select "[DATE]"
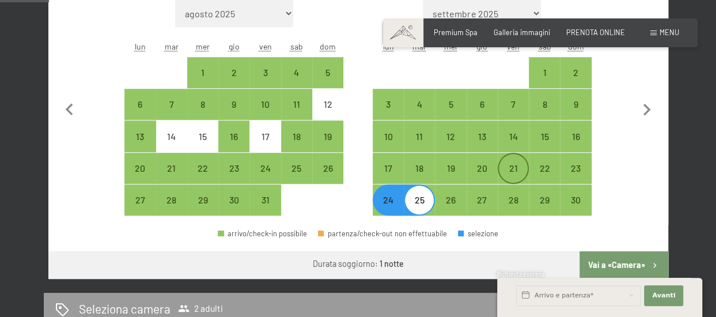
click at [506, 169] on div "21" at bounding box center [513, 178] width 29 height 29
select select "[DATE]"
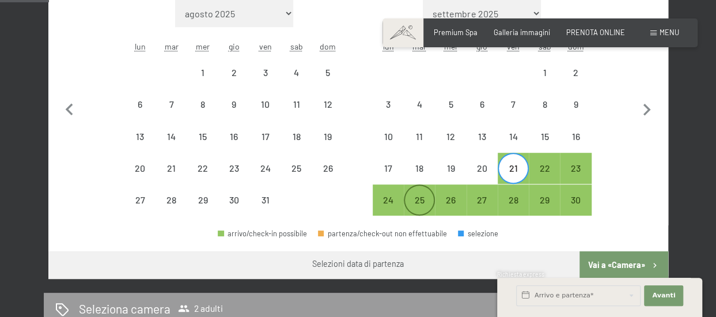
click at [417, 200] on div "25" at bounding box center [419, 209] width 29 height 29
select select "[DATE]"
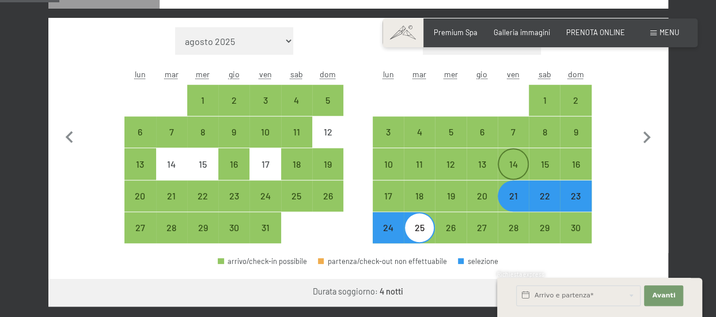
scroll to position [288, 0]
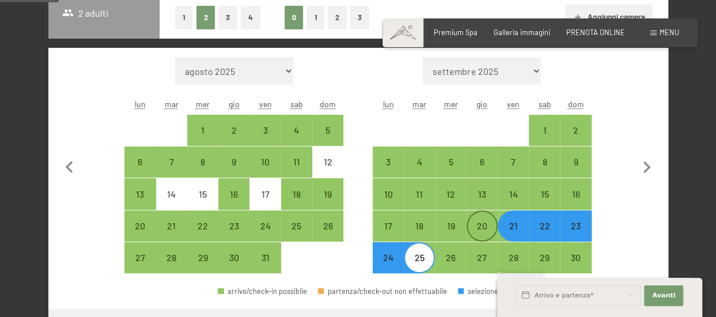
click at [491, 218] on div "20" at bounding box center [482, 226] width 29 height 29
select select "[DATE]"
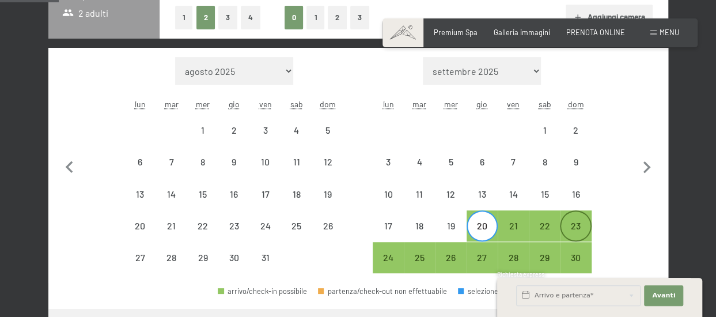
click at [579, 224] on div "23" at bounding box center [575, 235] width 29 height 29
select select "[DATE]"
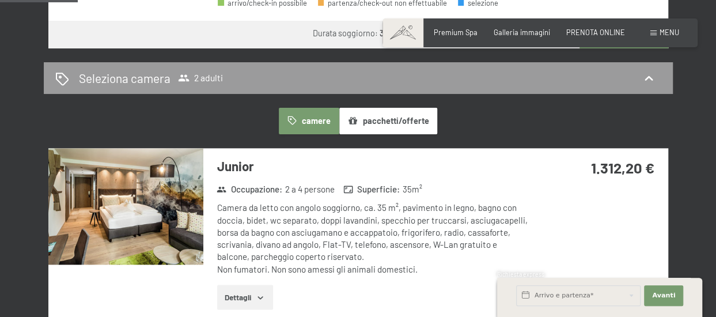
scroll to position [346, 0]
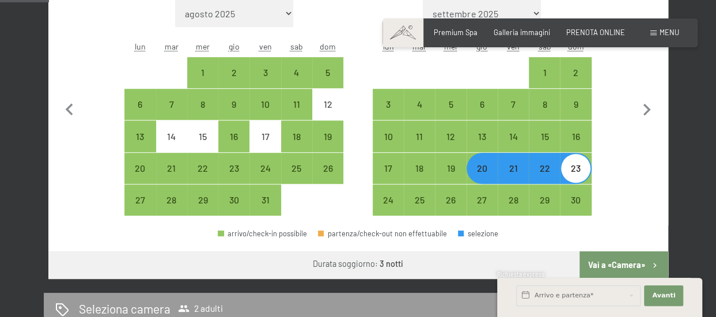
click at [516, 169] on div "21" at bounding box center [513, 178] width 29 height 29
select select "[DATE]"
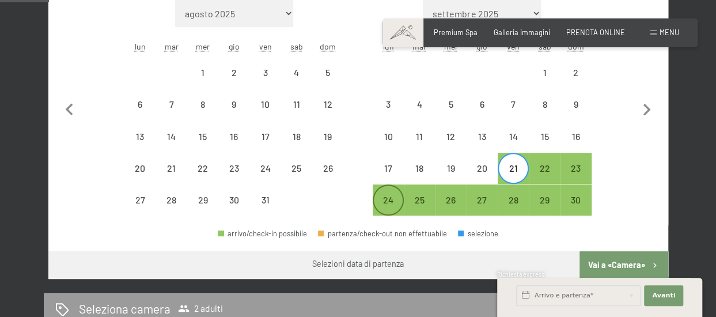
click at [390, 206] on div "24" at bounding box center [388, 209] width 29 height 29
select select "2025-10-01"
select select "2025-11-01"
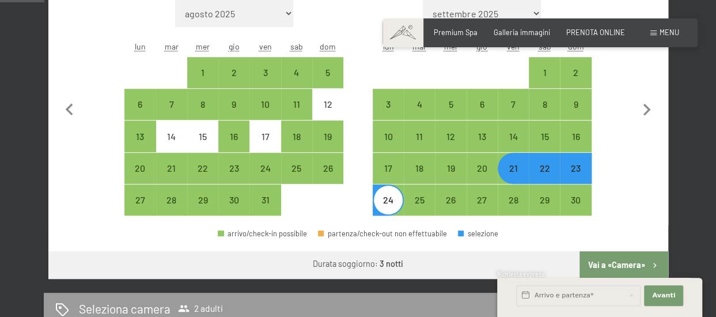
click at [630, 169] on div "Mese/anno agosto 2025 settembre 2025 ottobre 2025 novembre 2025 dicembre 2025 g…" at bounding box center [358, 107] width 583 height 217
click at [511, 199] on div "28" at bounding box center [513, 209] width 29 height 29
select select "2025-10-01"
select select "2025-11-01"
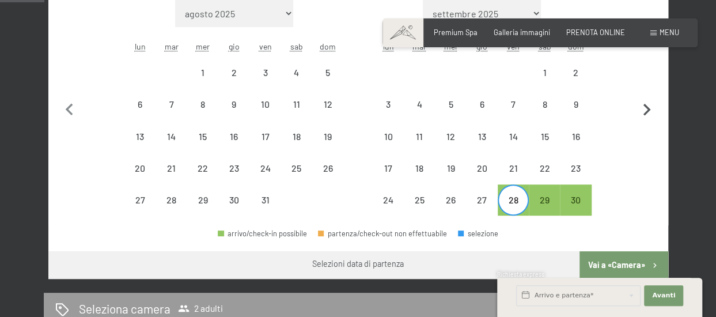
click at [645, 107] on icon "button" at bounding box center [647, 110] width 24 height 24
select select "2025-11-01"
select select "2025-12-01"
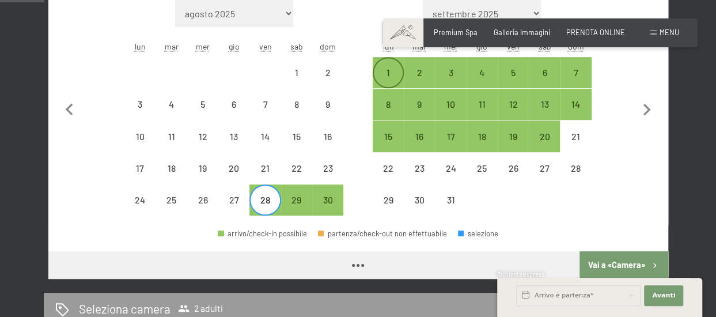
select select "2025-11-01"
select select "2025-12-01"
click at [382, 75] on div "1" at bounding box center [388, 82] width 29 height 29
select select "2025-11-01"
select select "2025-12-01"
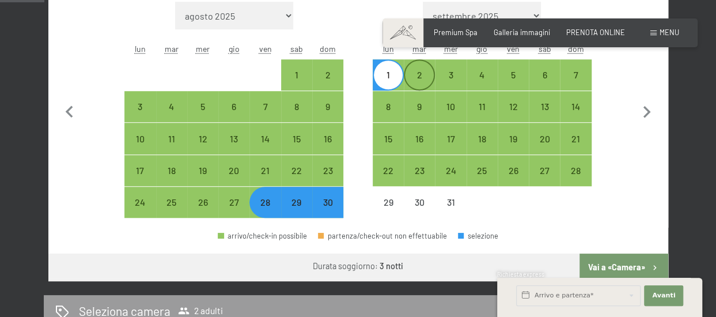
scroll to position [288, 0]
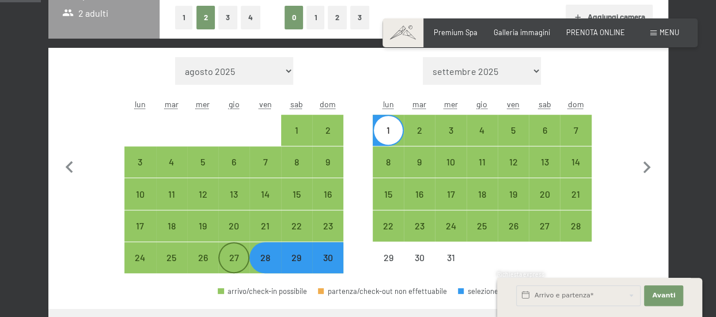
click at [228, 258] on div "27" at bounding box center [234, 267] width 29 height 29
select select "2025-11-01"
select select "2025-12-01"
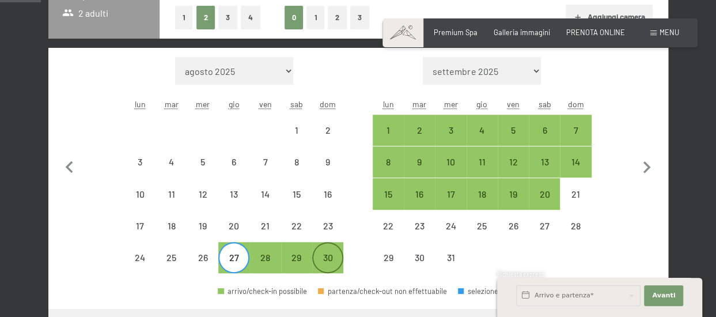
click at [331, 260] on div "30" at bounding box center [328, 267] width 29 height 29
select select "2025-11-01"
select select "2025-12-01"
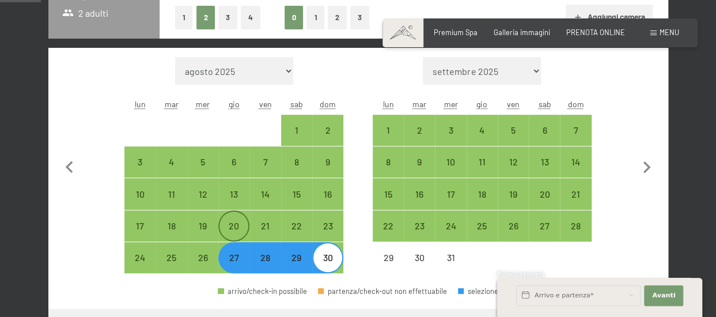
click at [239, 231] on div "20" at bounding box center [234, 235] width 29 height 29
select select "2025-11-01"
select select "2025-12-01"
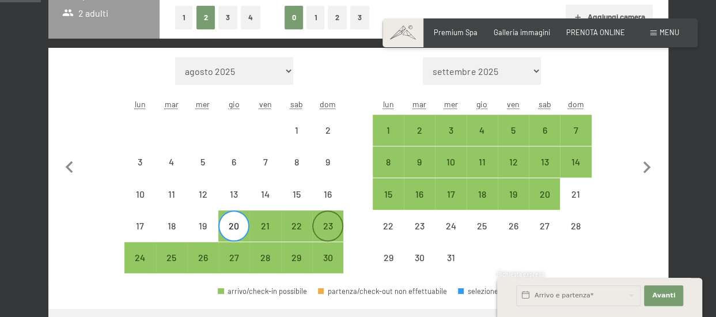
click at [334, 229] on div "23" at bounding box center [328, 235] width 29 height 29
select select "2025-11-01"
select select "2025-12-01"
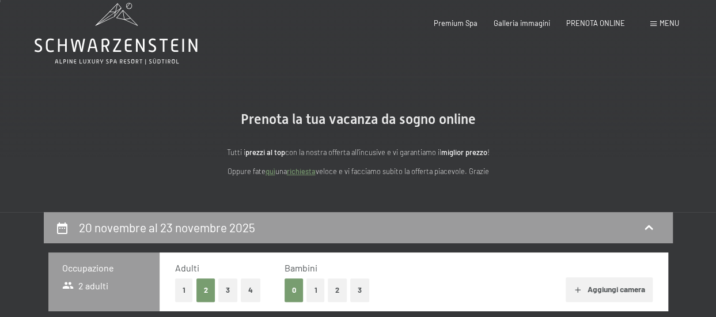
scroll to position [0, 0]
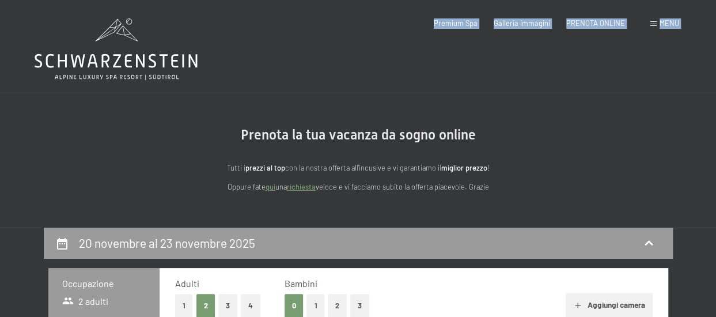
drag, startPoint x: 228, startPoint y: 62, endPoint x: 66, endPoint y: 49, distance: 162.4
click at [182, 66] on icon at bounding box center [116, 49] width 163 height 62
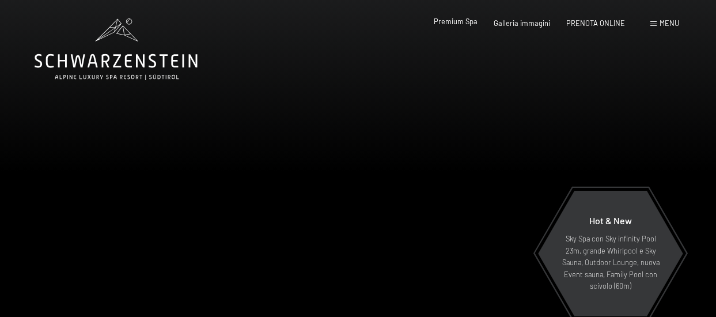
click at [467, 20] on span "Premium Spa" at bounding box center [456, 21] width 44 height 9
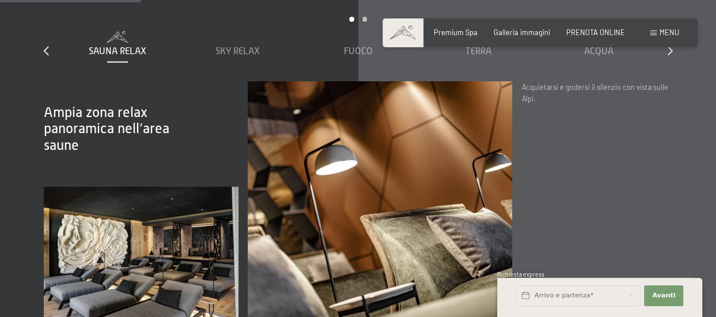
scroll to position [1268, 0]
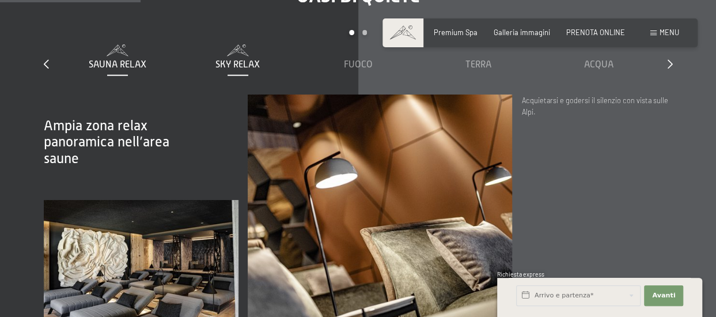
click at [242, 70] on span "Sky Relax" at bounding box center [238, 64] width 44 height 10
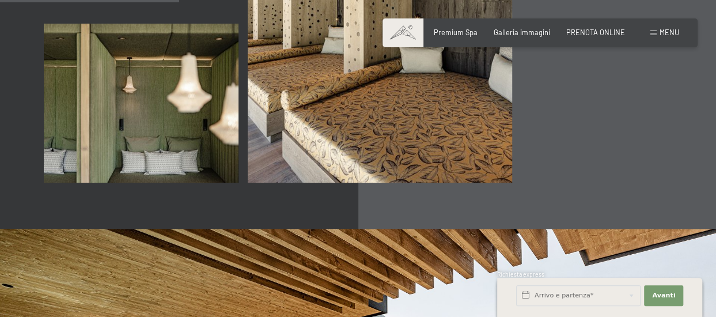
scroll to position [1326, 0]
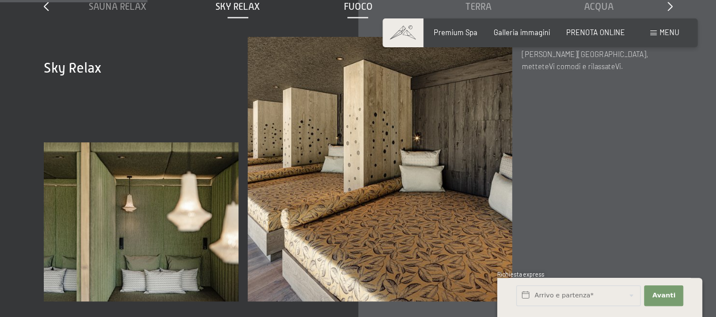
click at [362, 12] on span "Fuoco" at bounding box center [357, 7] width 29 height 10
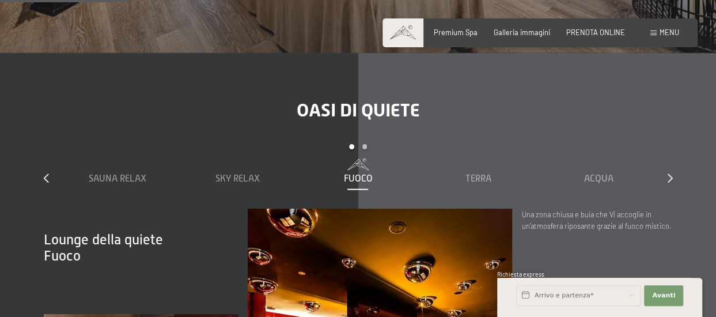
scroll to position [1153, 0]
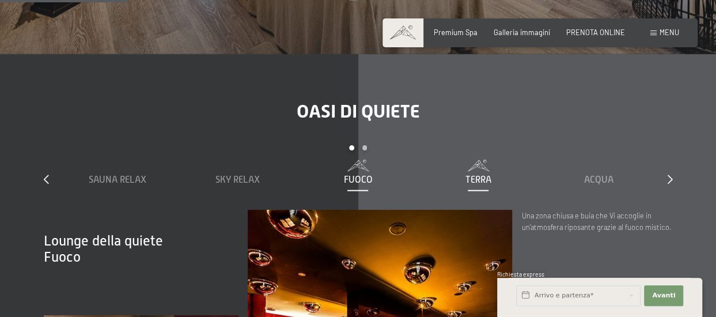
click at [479, 185] on span "Terra" at bounding box center [479, 180] width 26 height 10
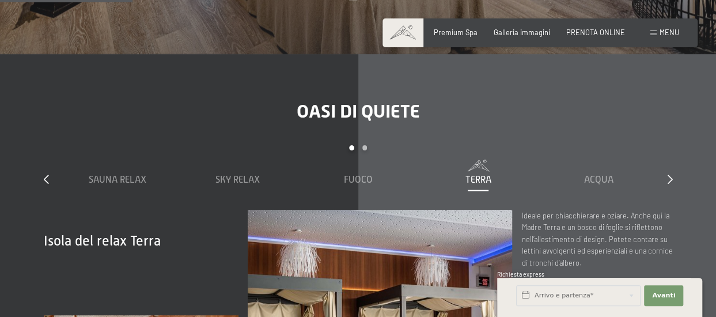
scroll to position [1268, 0]
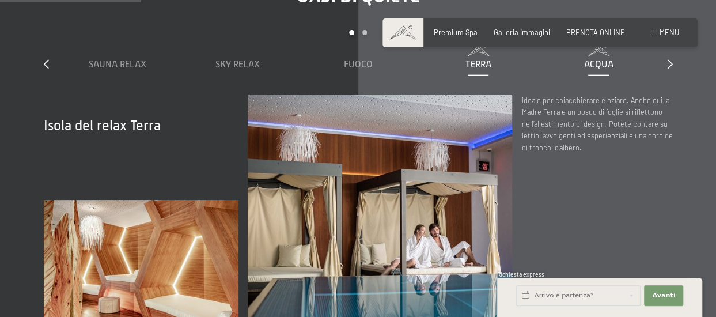
click at [609, 70] on span "Acqua" at bounding box center [598, 64] width 29 height 10
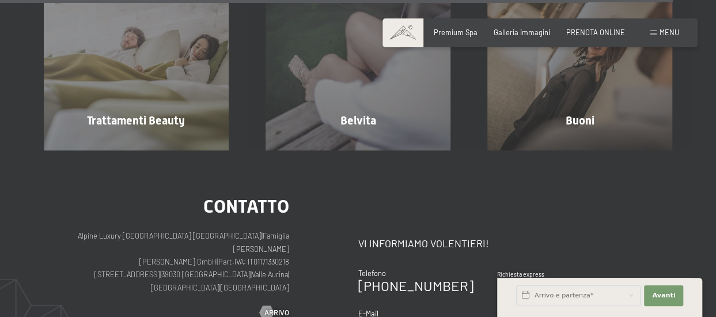
scroll to position [5187, 0]
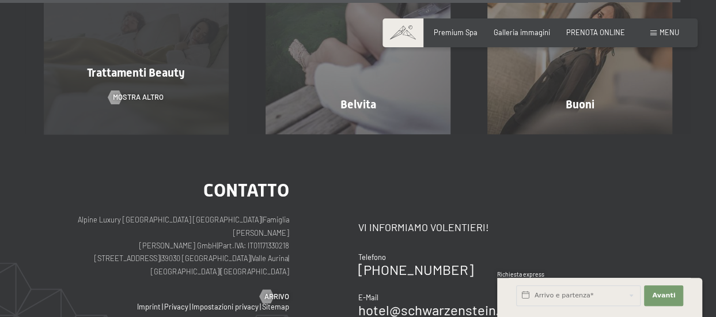
click at [169, 80] on span "Trattamenti Beauty" at bounding box center [136, 73] width 98 height 14
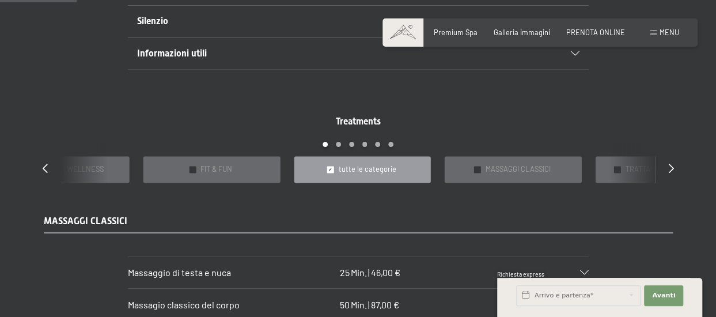
scroll to position [807, 0]
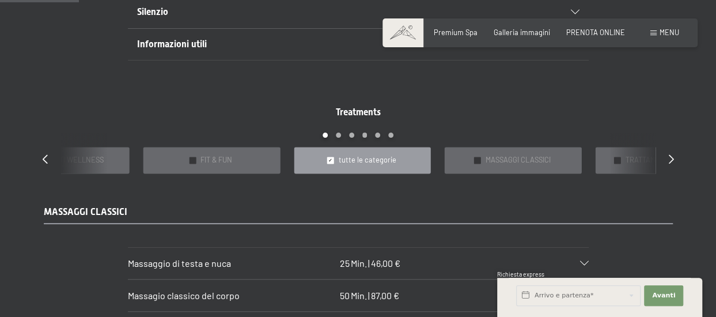
click at [671, 153] on div at bounding box center [671, 159] width 5 height 13
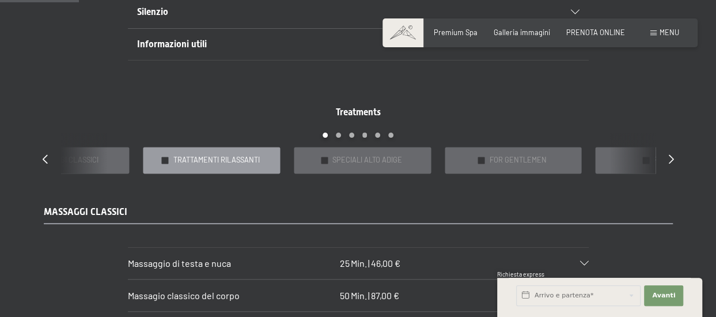
click at [246, 158] on span "TRATTAMENTI RILASSANTI" at bounding box center [216, 160] width 86 height 10
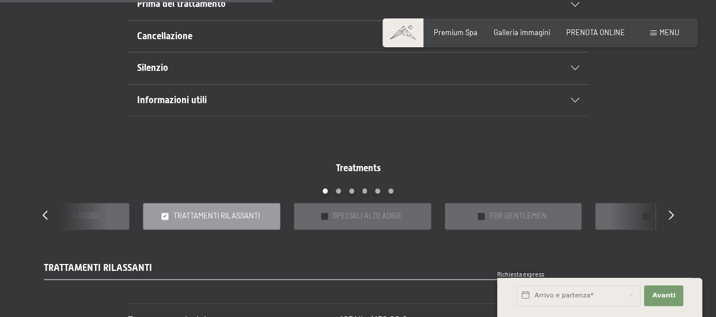
scroll to position [749, 0]
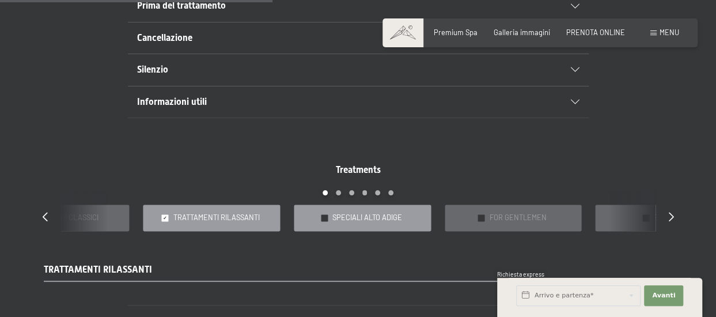
click at [365, 218] on span "SPECIALI ALTO ADIGE" at bounding box center [368, 218] width 70 height 10
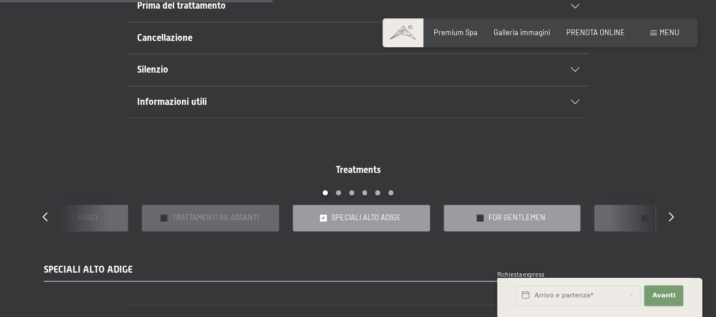
click at [501, 215] on span "FOR GENTLEMEN" at bounding box center [517, 218] width 57 height 10
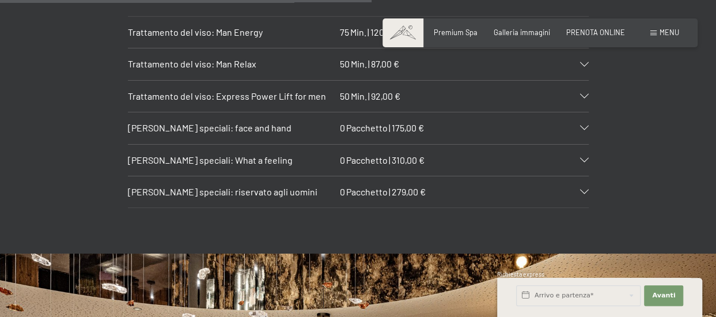
scroll to position [1037, 0]
click at [582, 190] on icon at bounding box center [584, 192] width 9 height 5
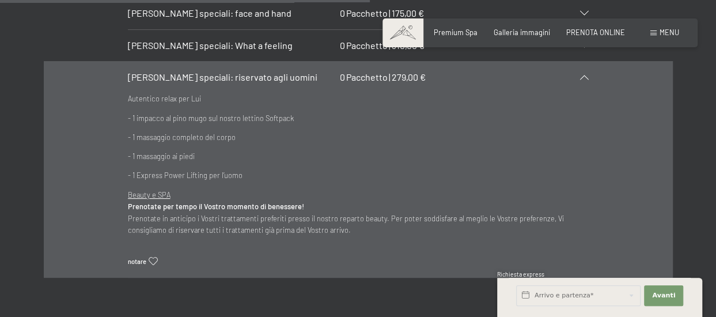
scroll to position [922, 0]
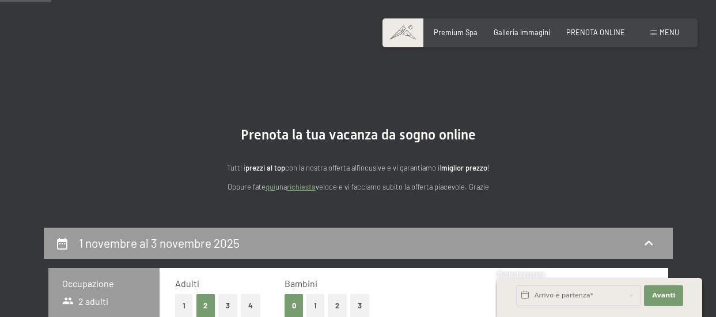
select select "[DATE]"
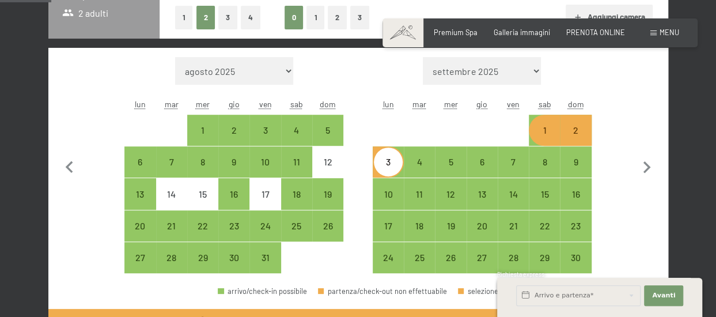
click at [545, 137] on div "1" at bounding box center [544, 140] width 29 height 29
select select "[DATE]"
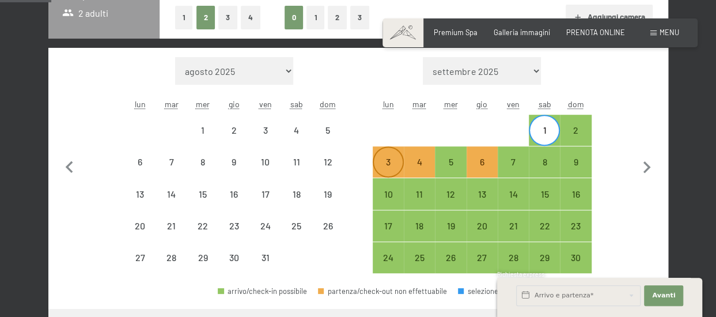
click at [387, 163] on div "3" at bounding box center [388, 171] width 29 height 29
select select "[DATE]"
